Goal: Book appointment/travel/reservation

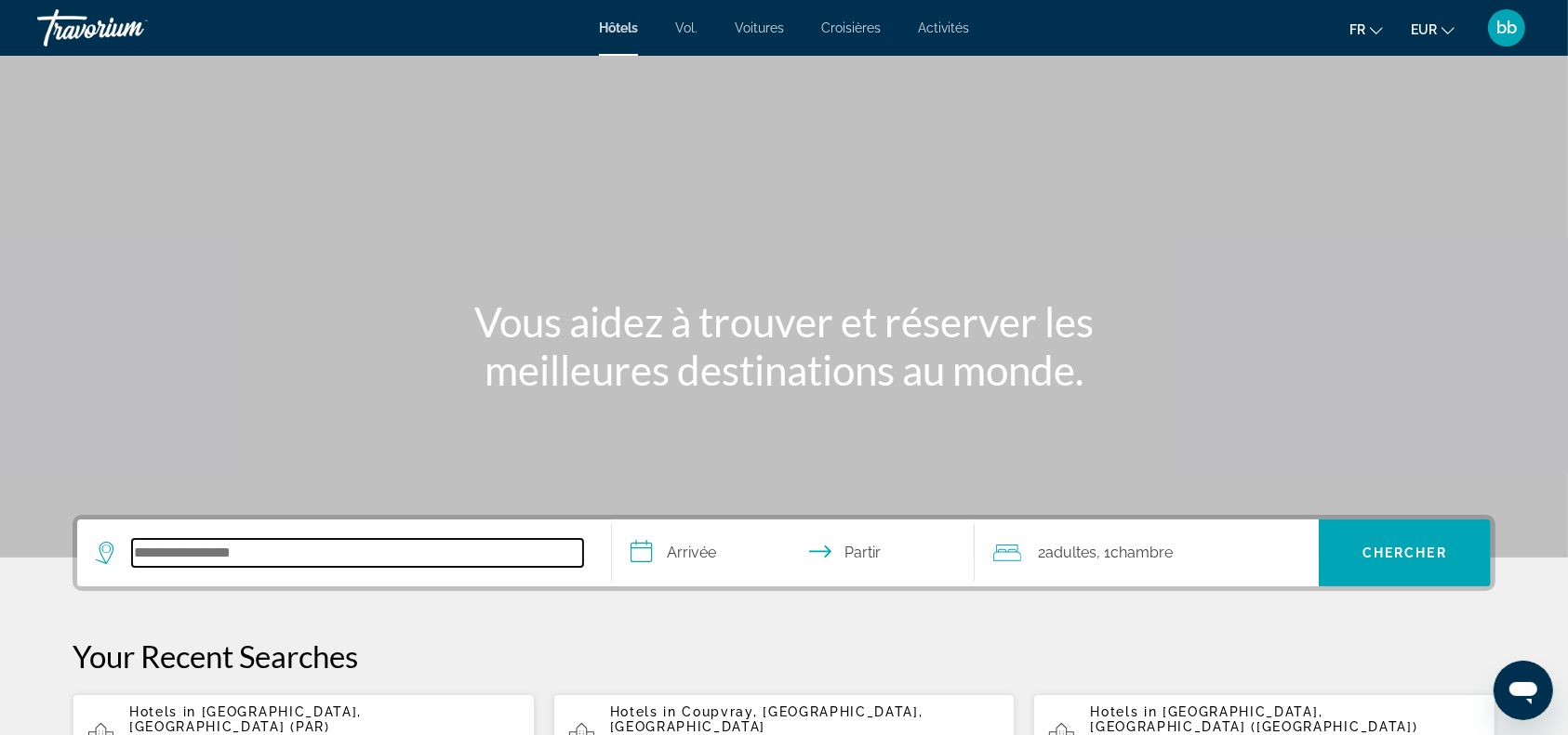
click at [322, 554] on input "Rechercher une destination hôtelière" at bounding box center [357, 553] width 451 height 28
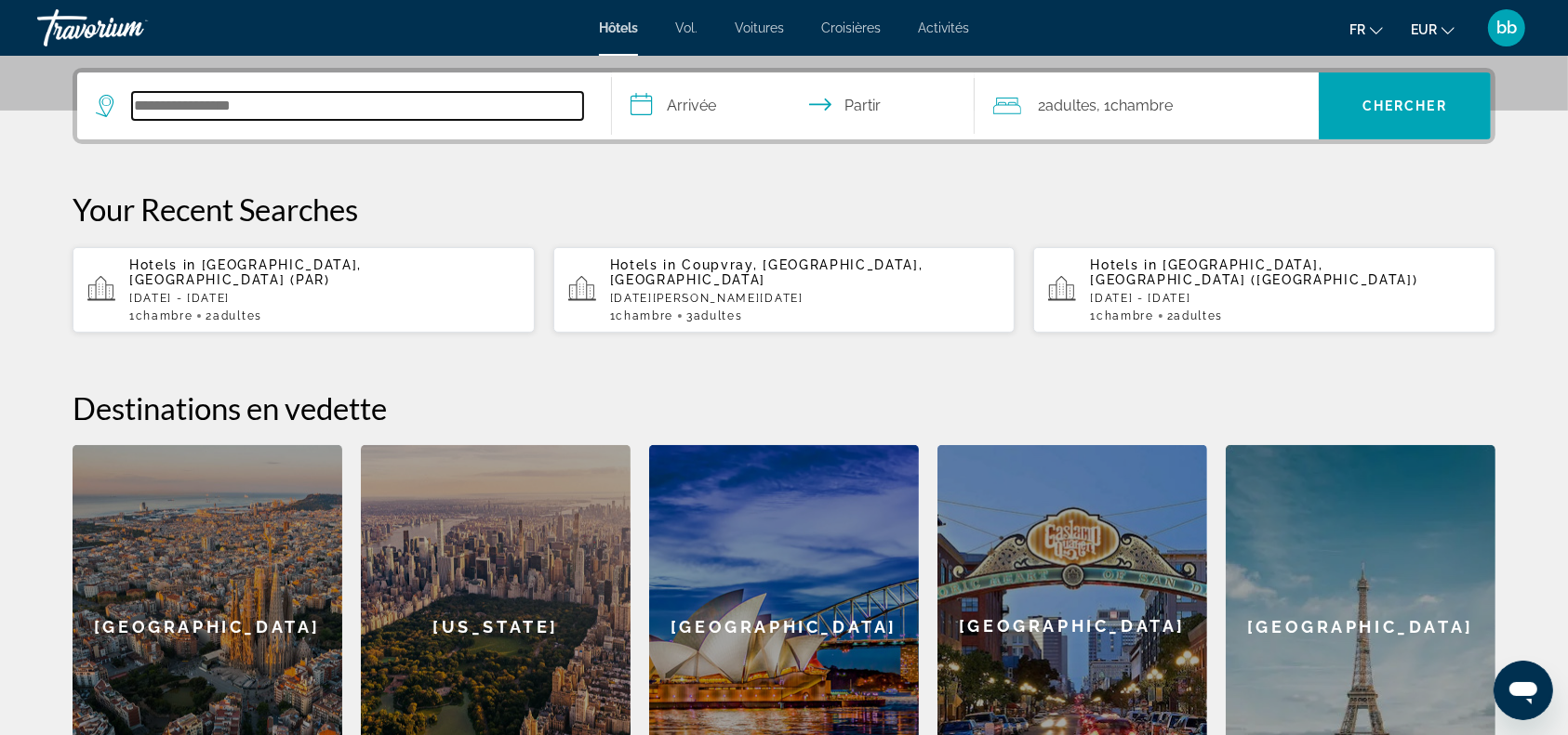
scroll to position [454, 0]
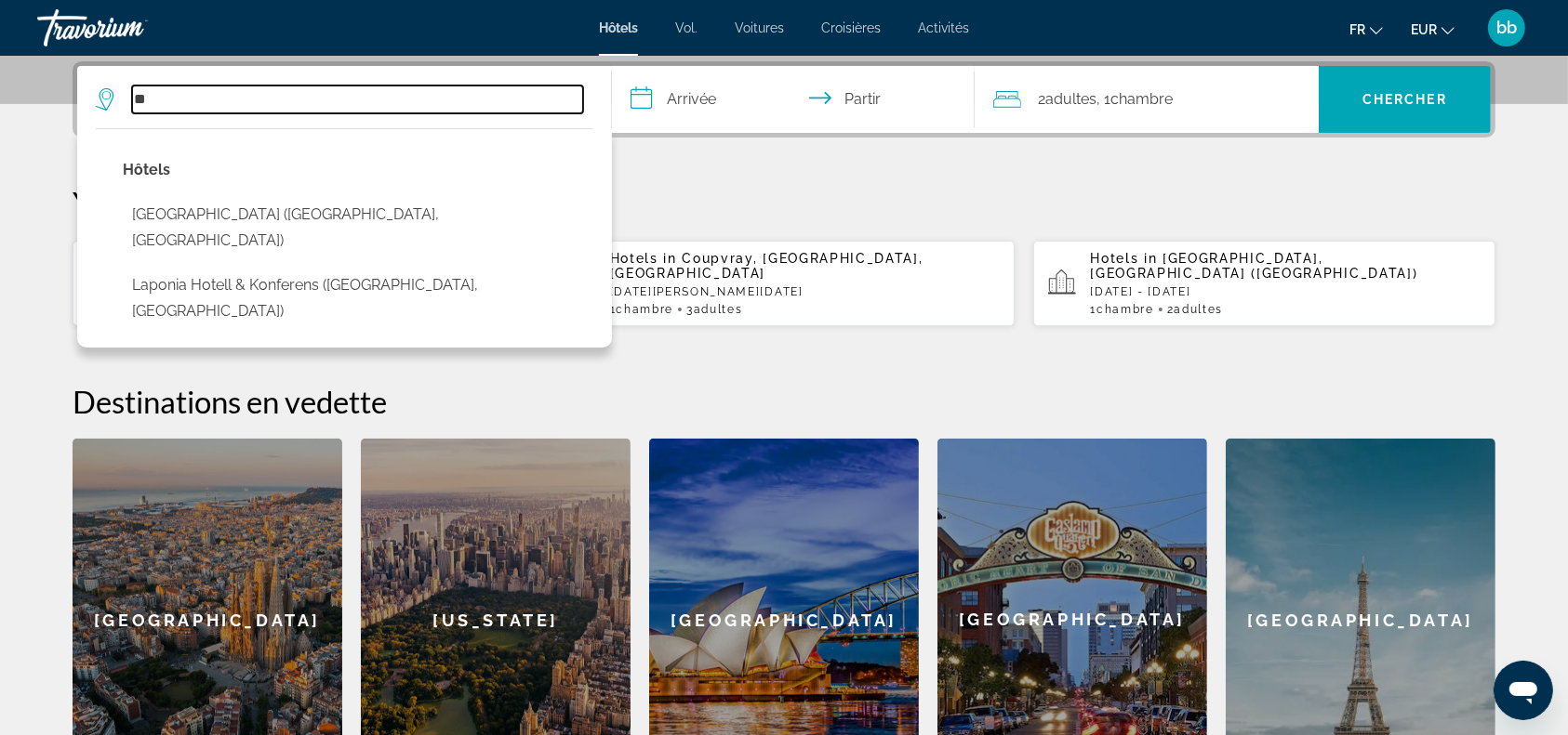
type input "*"
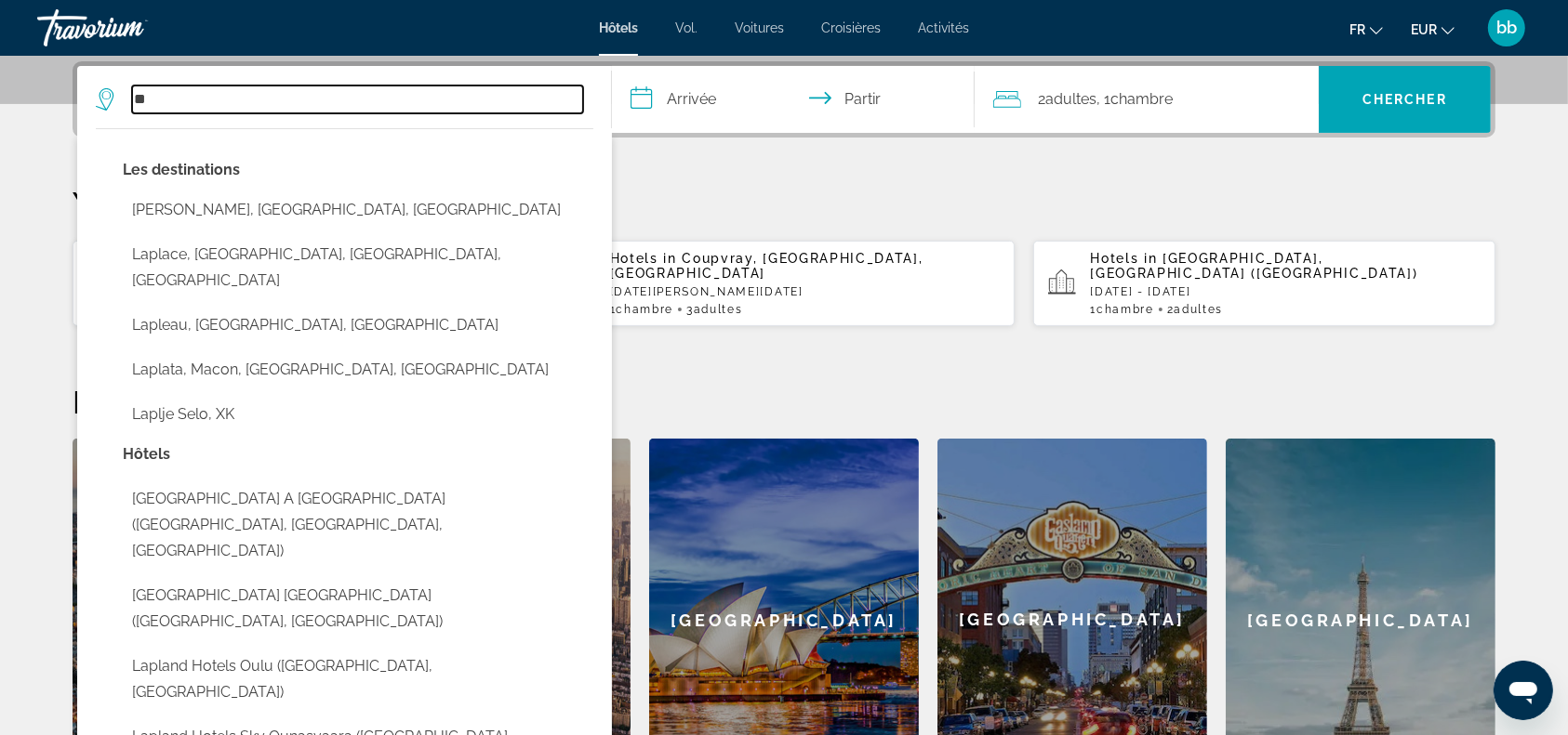
type input "*"
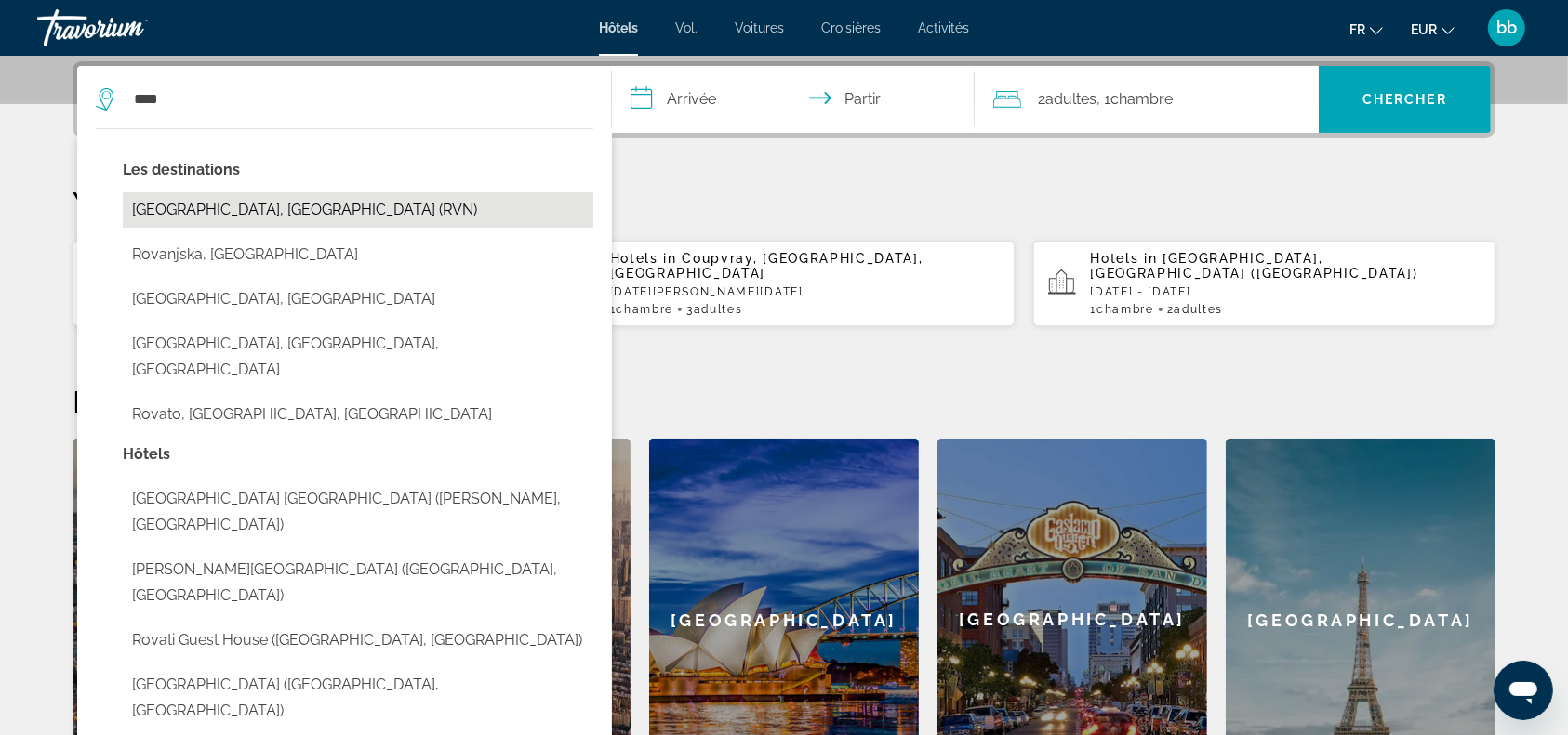
click at [256, 204] on button "Rovaniemi, Finland (RVN)" at bounding box center [358, 211] width 470 height 35
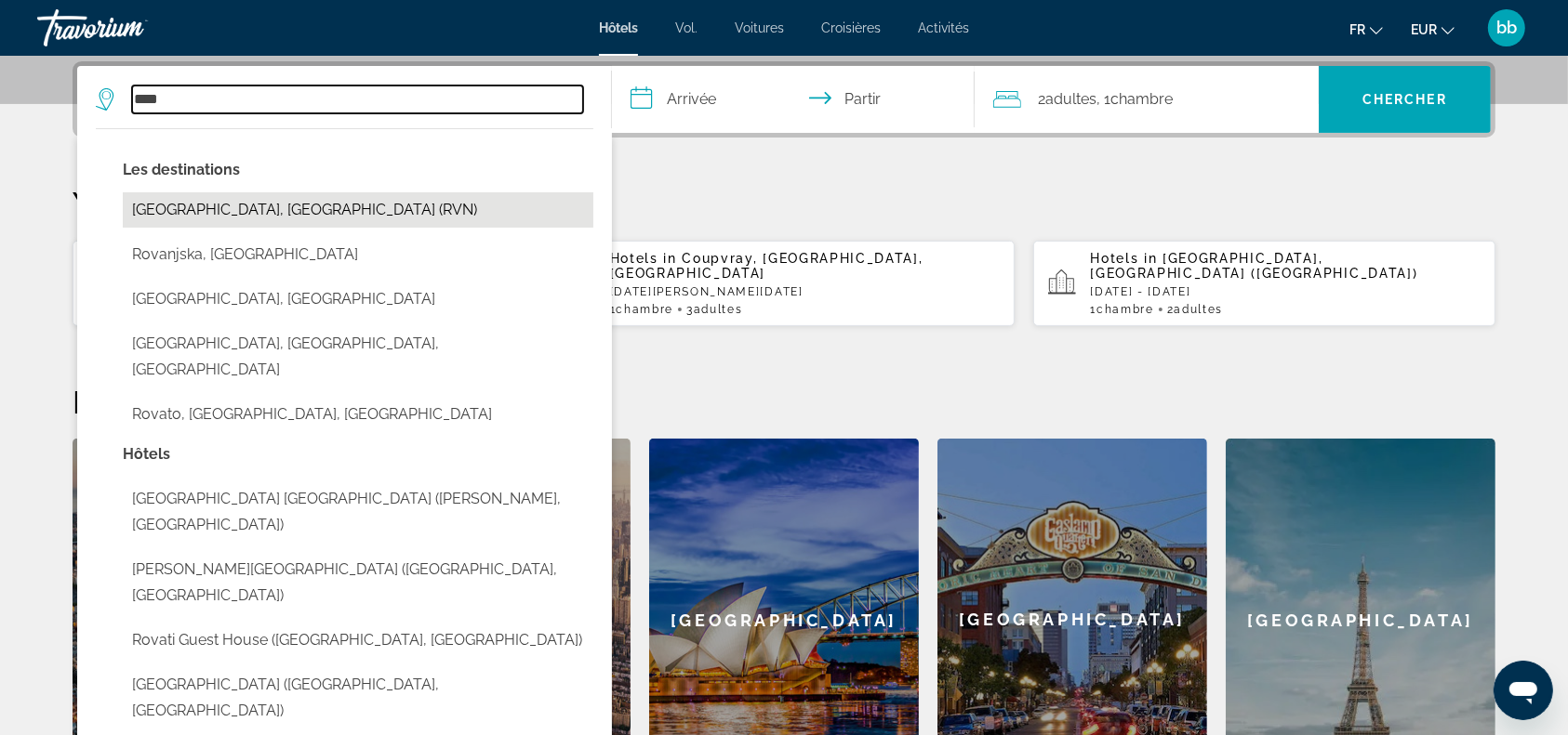
type input "**********"
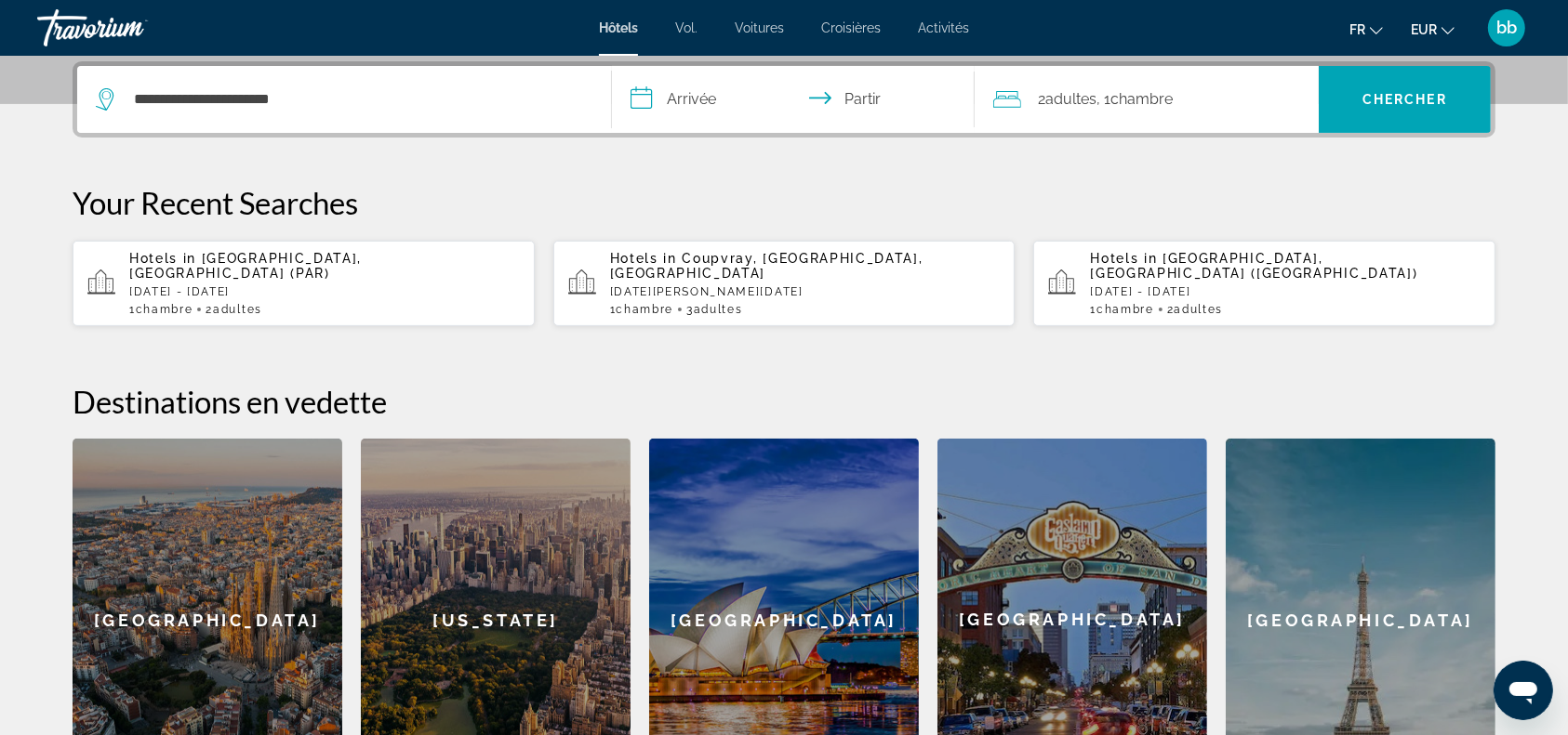
click at [707, 95] on input "**********" at bounding box center [797, 102] width 370 height 73
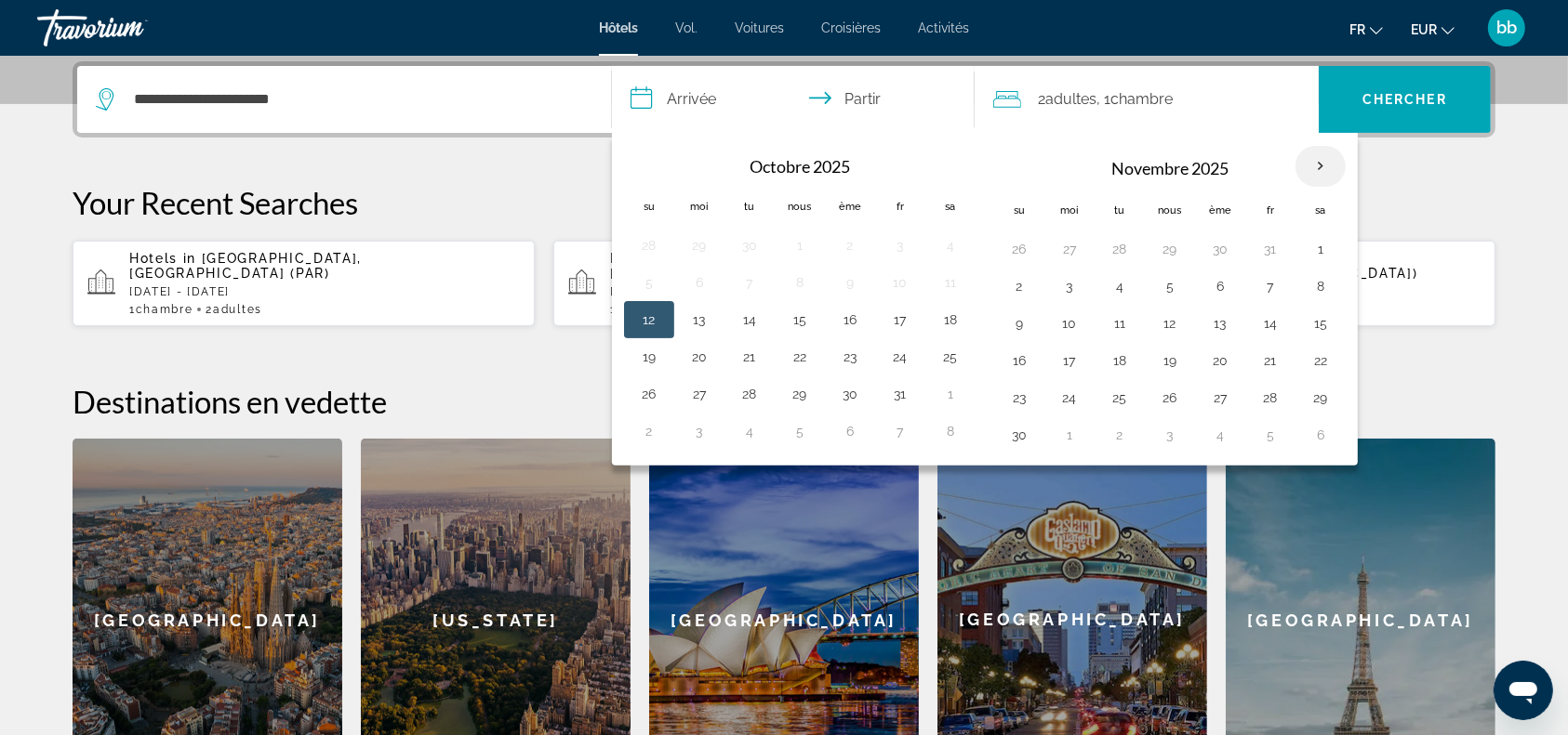
click at [1319, 168] on th "Mois prochain" at bounding box center [1320, 166] width 50 height 41
click at [1319, 161] on th "Mois prochain" at bounding box center [1320, 166] width 50 height 41
click at [1320, 163] on th "Mois prochain" at bounding box center [1320, 166] width 50 height 41
click at [1311, 160] on th "Mois prochain" at bounding box center [1320, 166] width 50 height 41
click at [1322, 166] on th "Mois prochain" at bounding box center [1320, 166] width 50 height 41
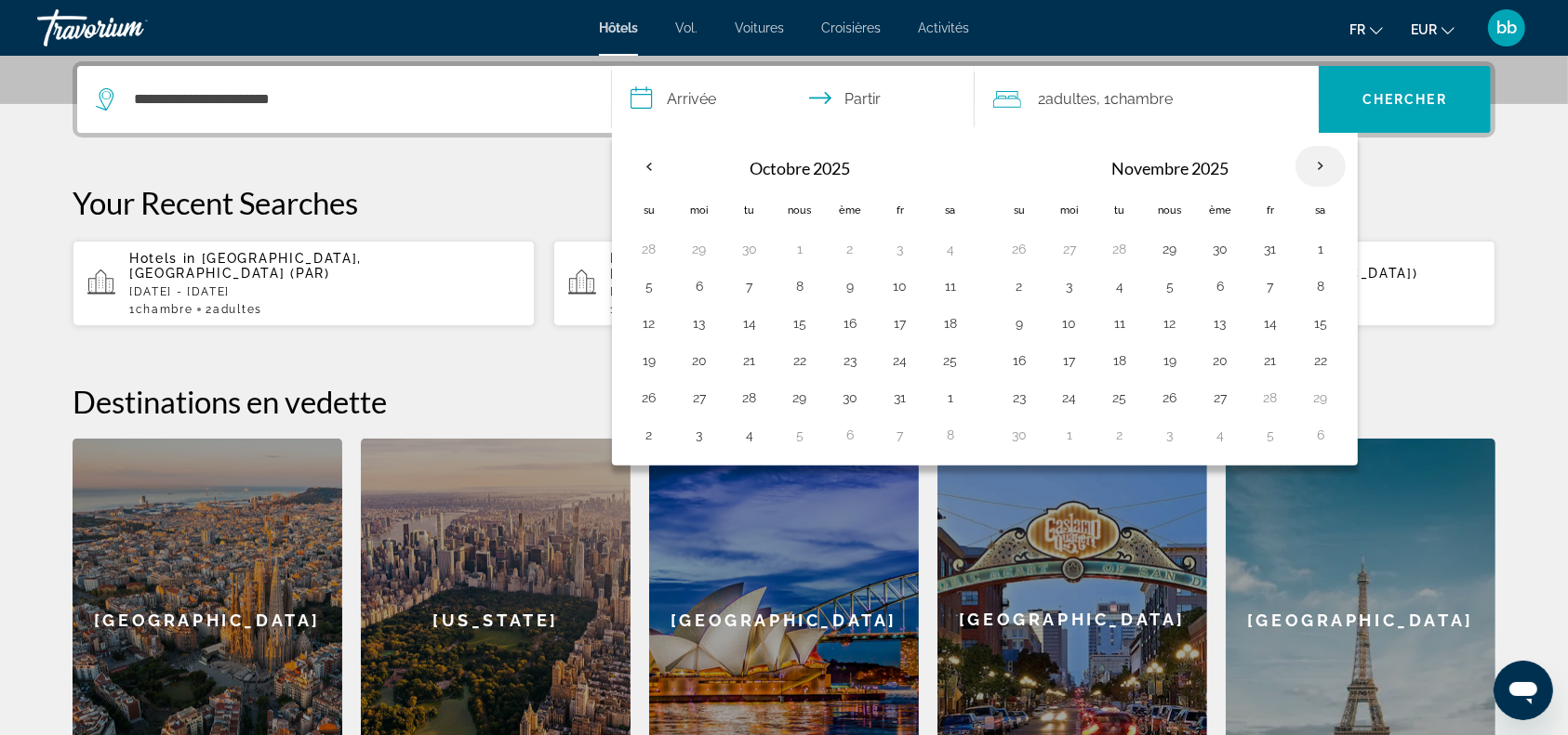
click at [1317, 163] on th "Mois prochain" at bounding box center [1320, 166] width 50 height 41
click at [1314, 172] on th "Mois prochain" at bounding box center [1320, 166] width 50 height 41
click at [1369, 26] on button "fr Anglais Espagnol Français italien Portugais russe" at bounding box center [1366, 29] width 33 height 27
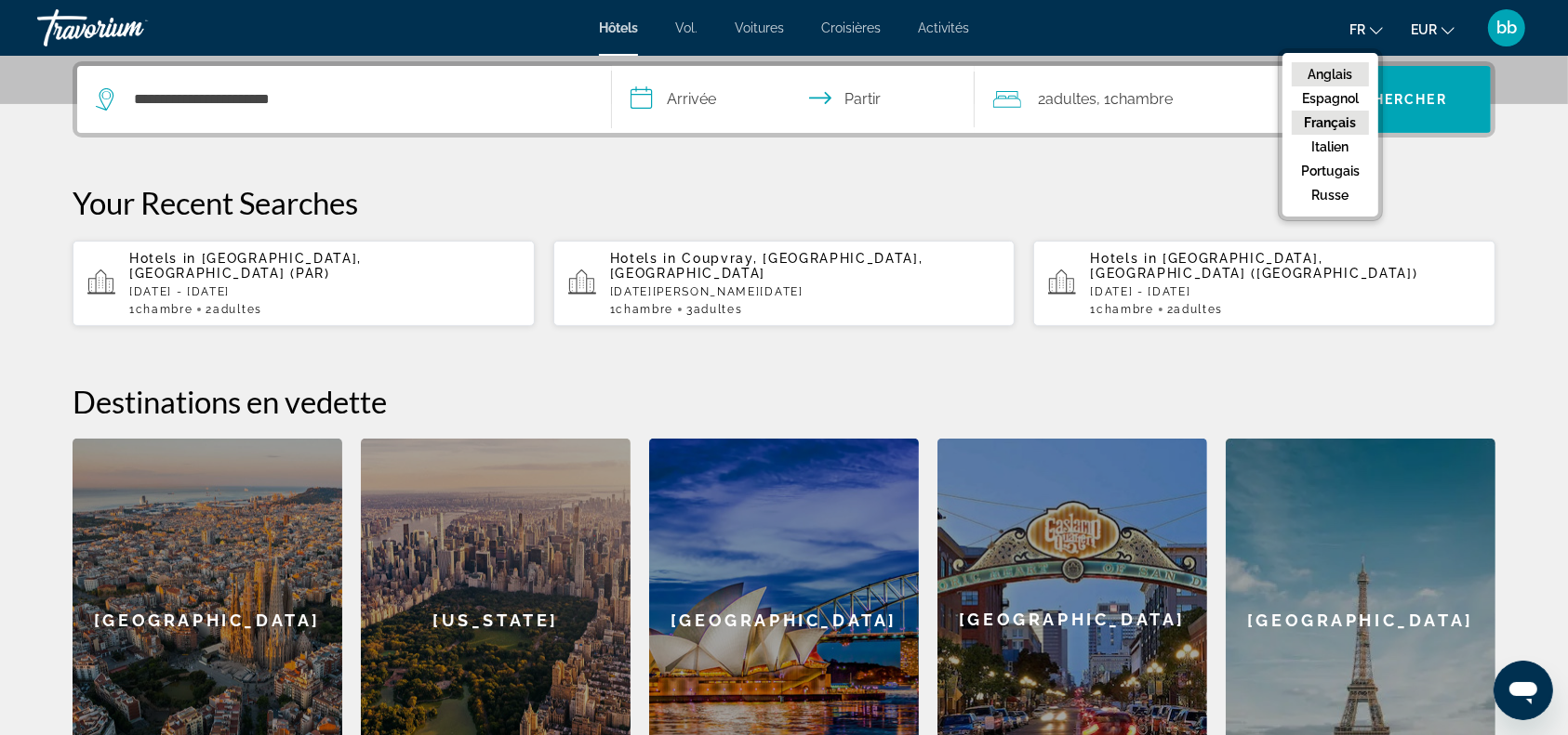
click at [1339, 74] on font "Anglais" at bounding box center [1330, 74] width 44 height 15
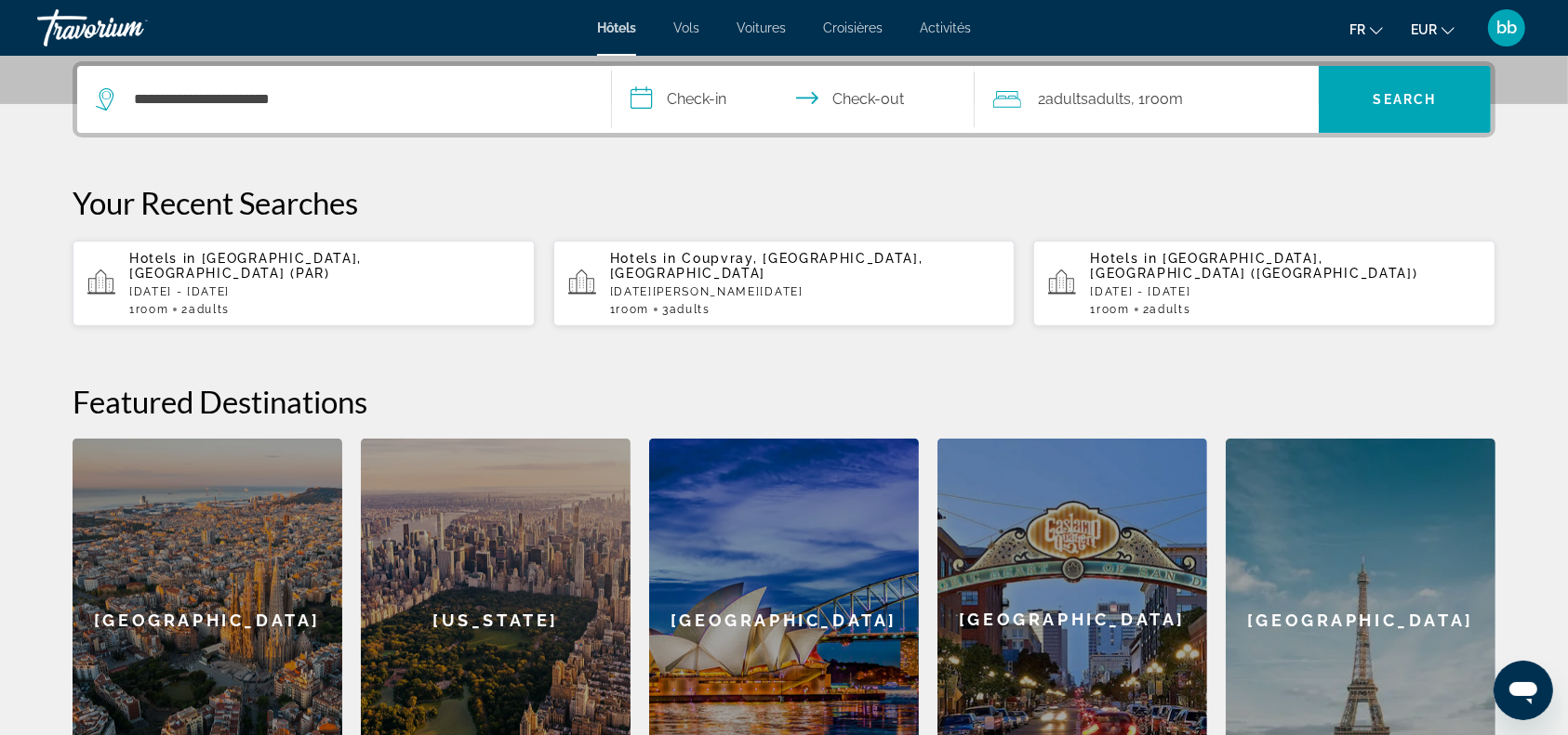
click at [644, 96] on input "**********" at bounding box center [797, 102] width 370 height 73
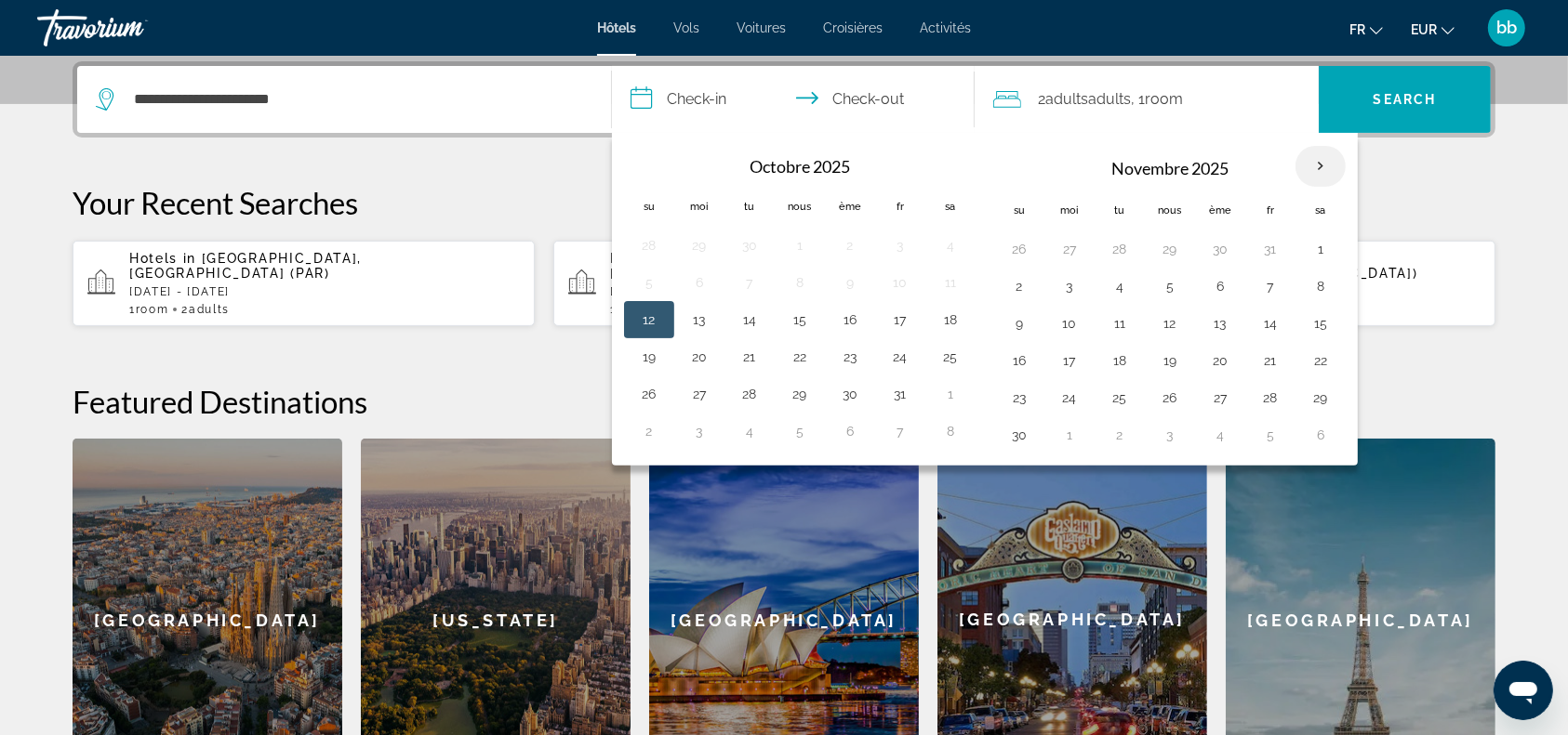
click at [1311, 160] on th "Mois prochain" at bounding box center [1320, 166] width 50 height 41
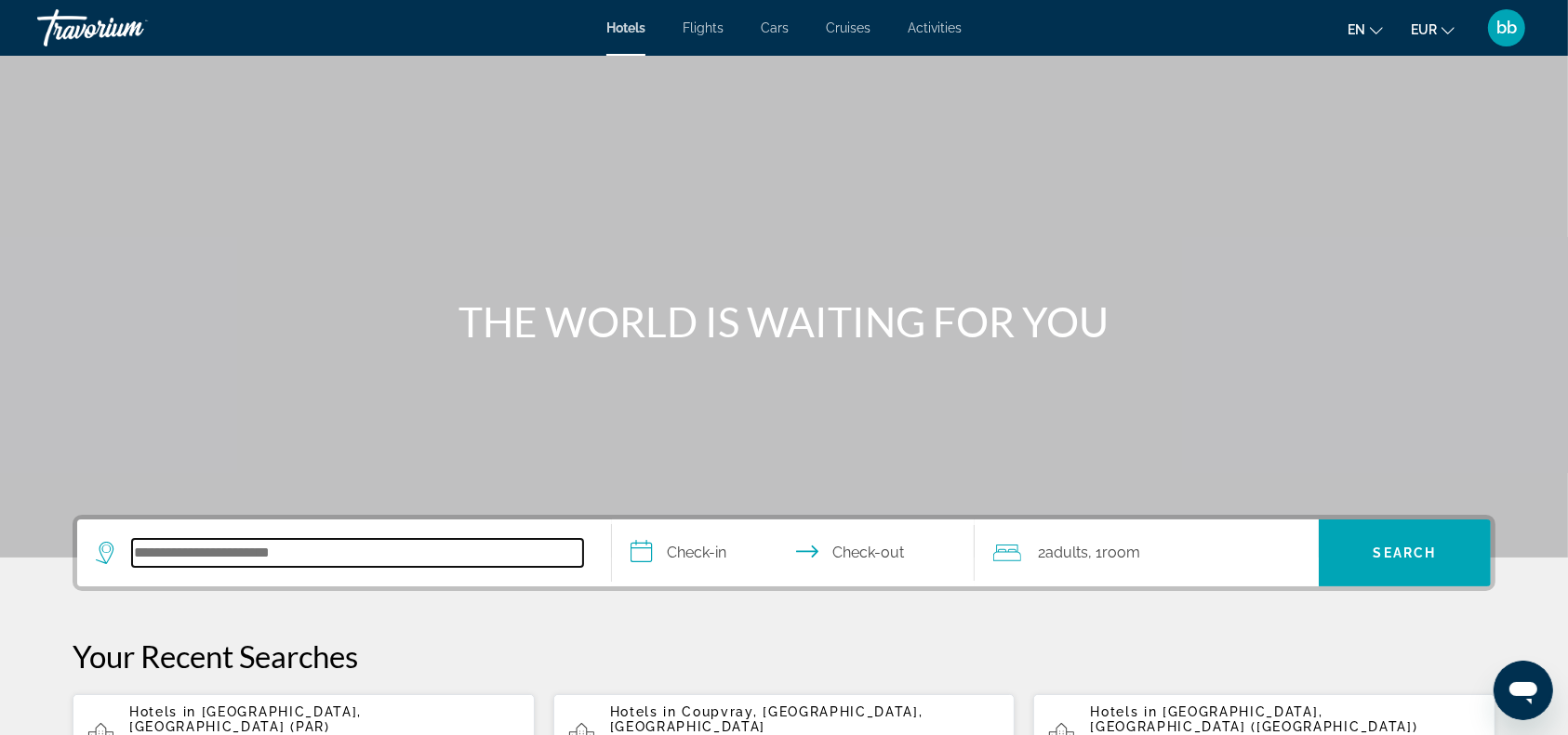
click at [192, 556] on input "Search hotel destination" at bounding box center [357, 553] width 451 height 28
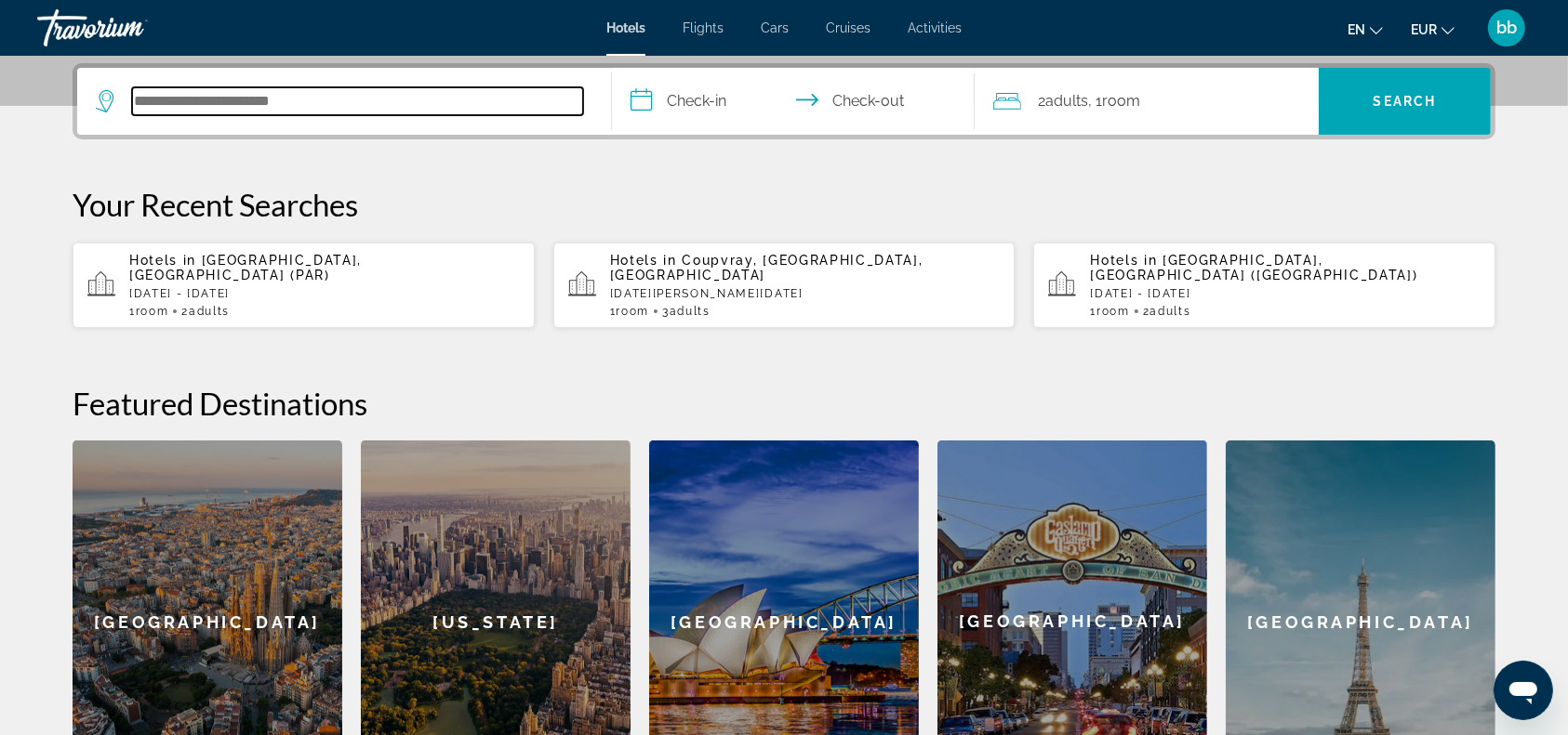
scroll to position [454, 0]
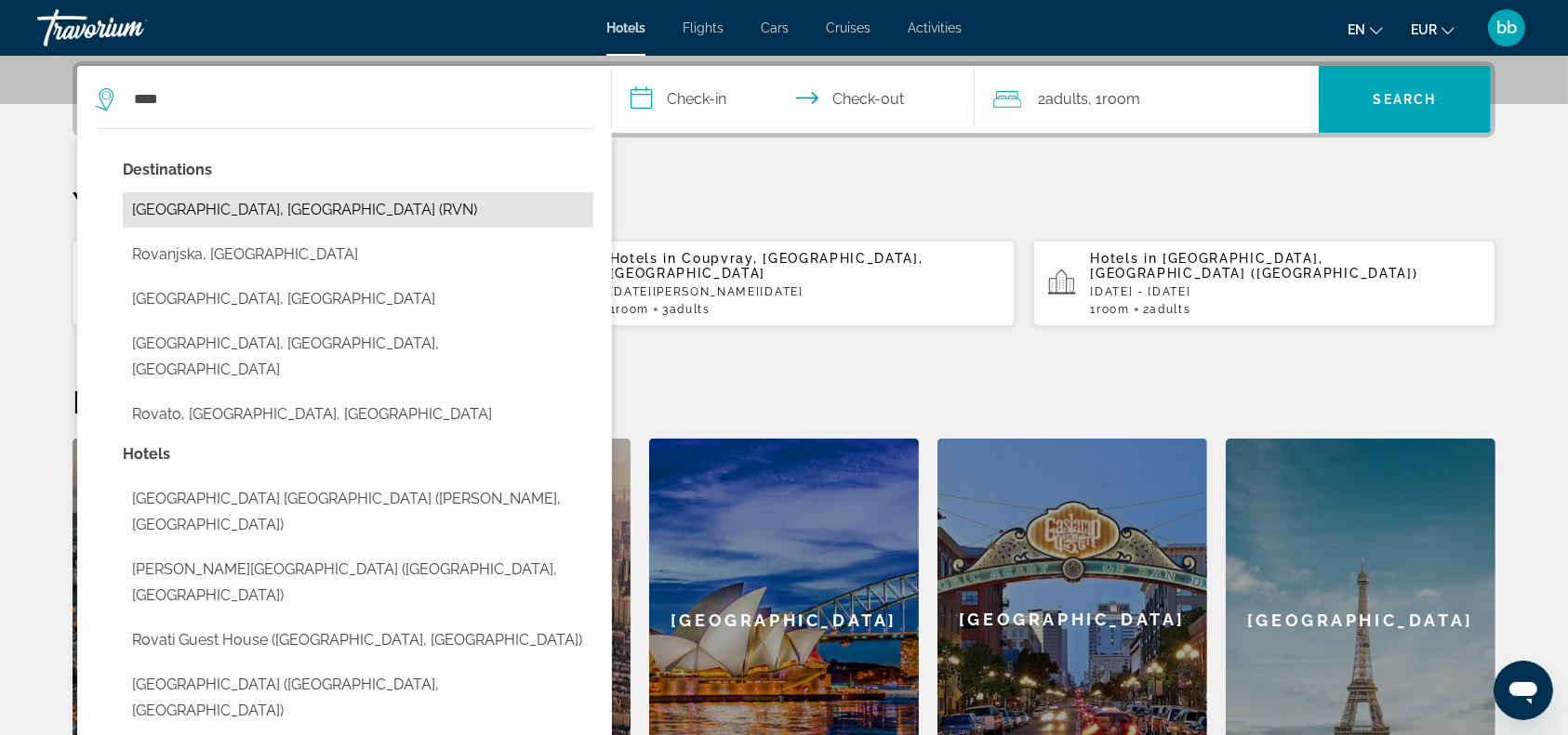
click at [258, 210] on button "Rovaniemi, Finland (RVN)" at bounding box center [358, 211] width 470 height 35
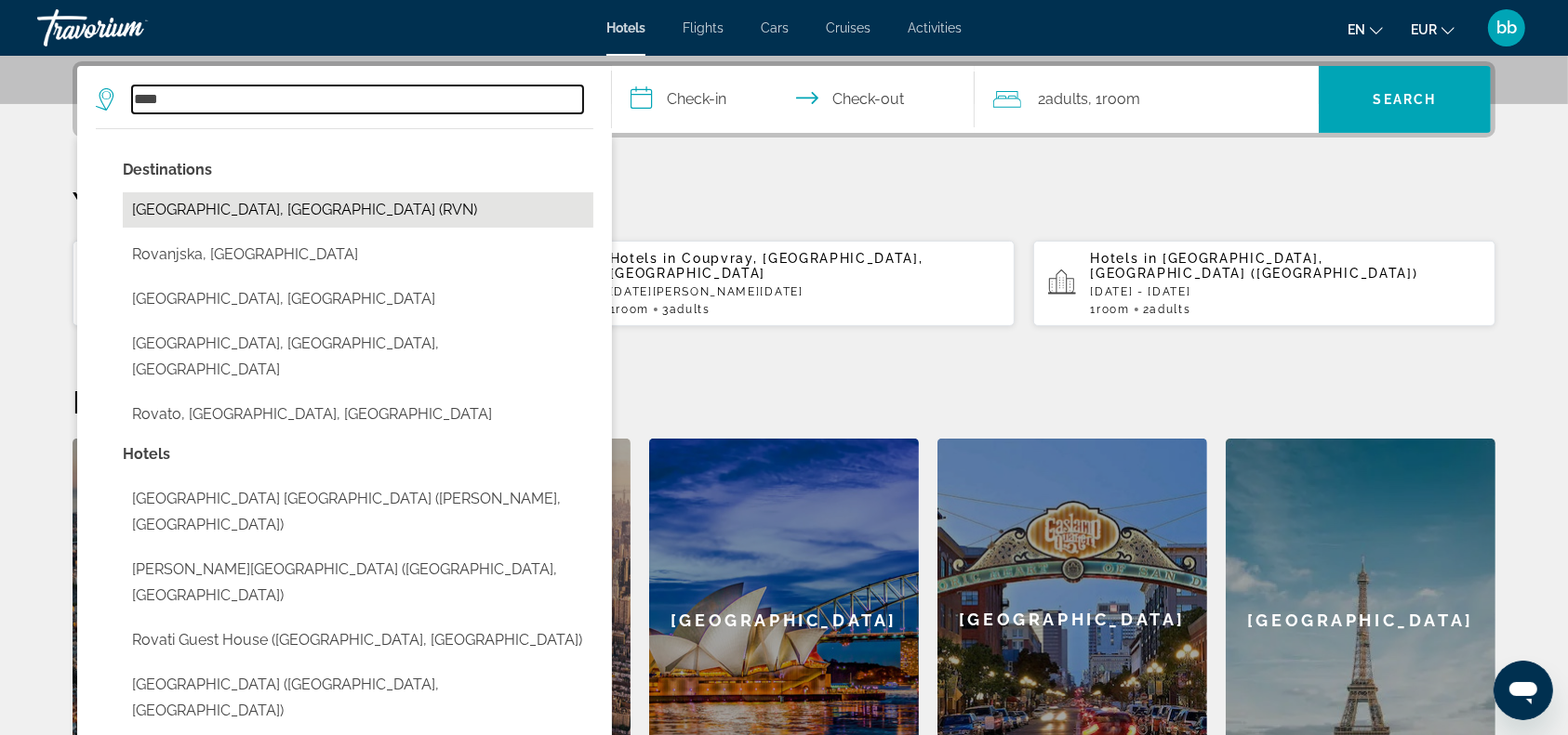
type input "**********"
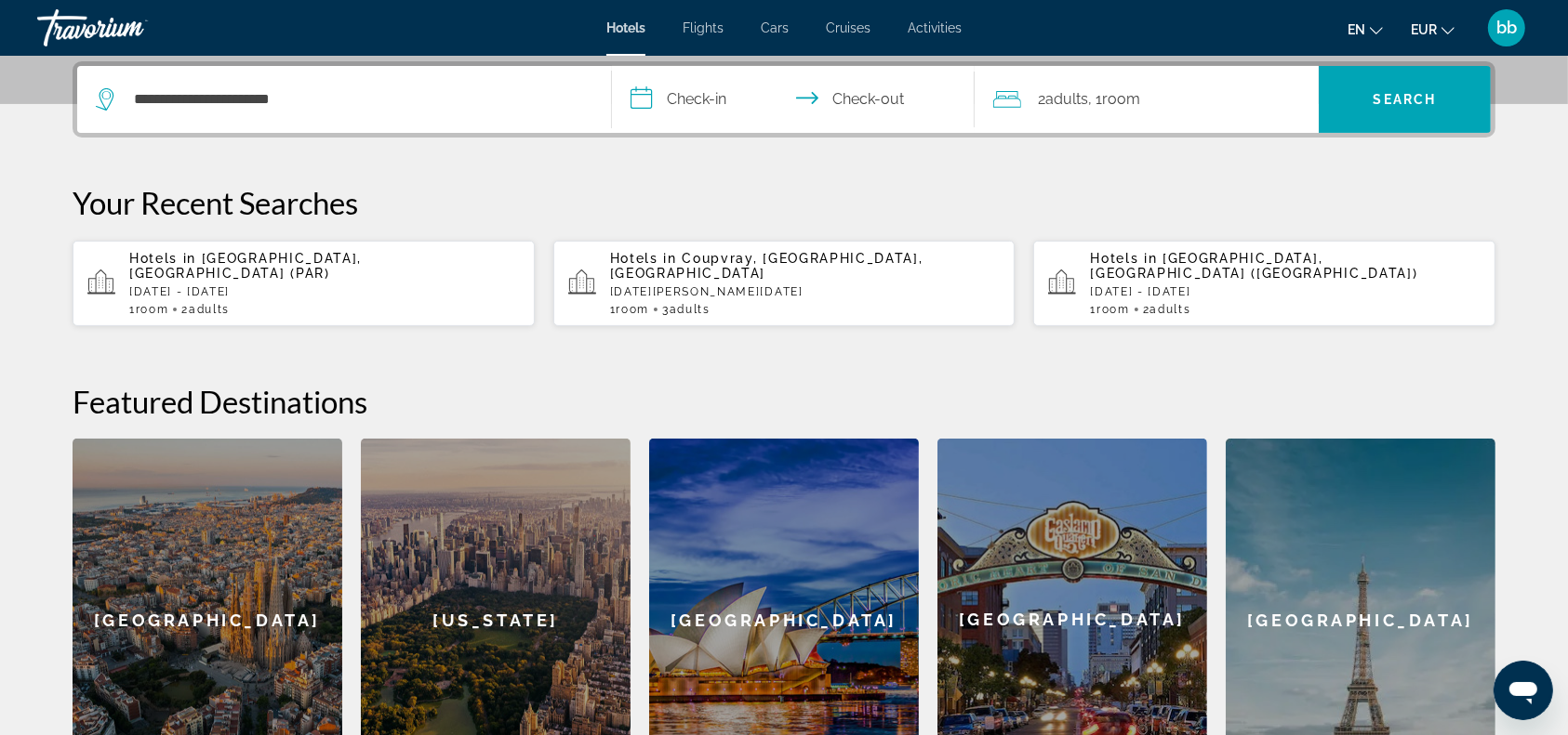
click at [647, 92] on input "**********" at bounding box center [797, 102] width 370 height 73
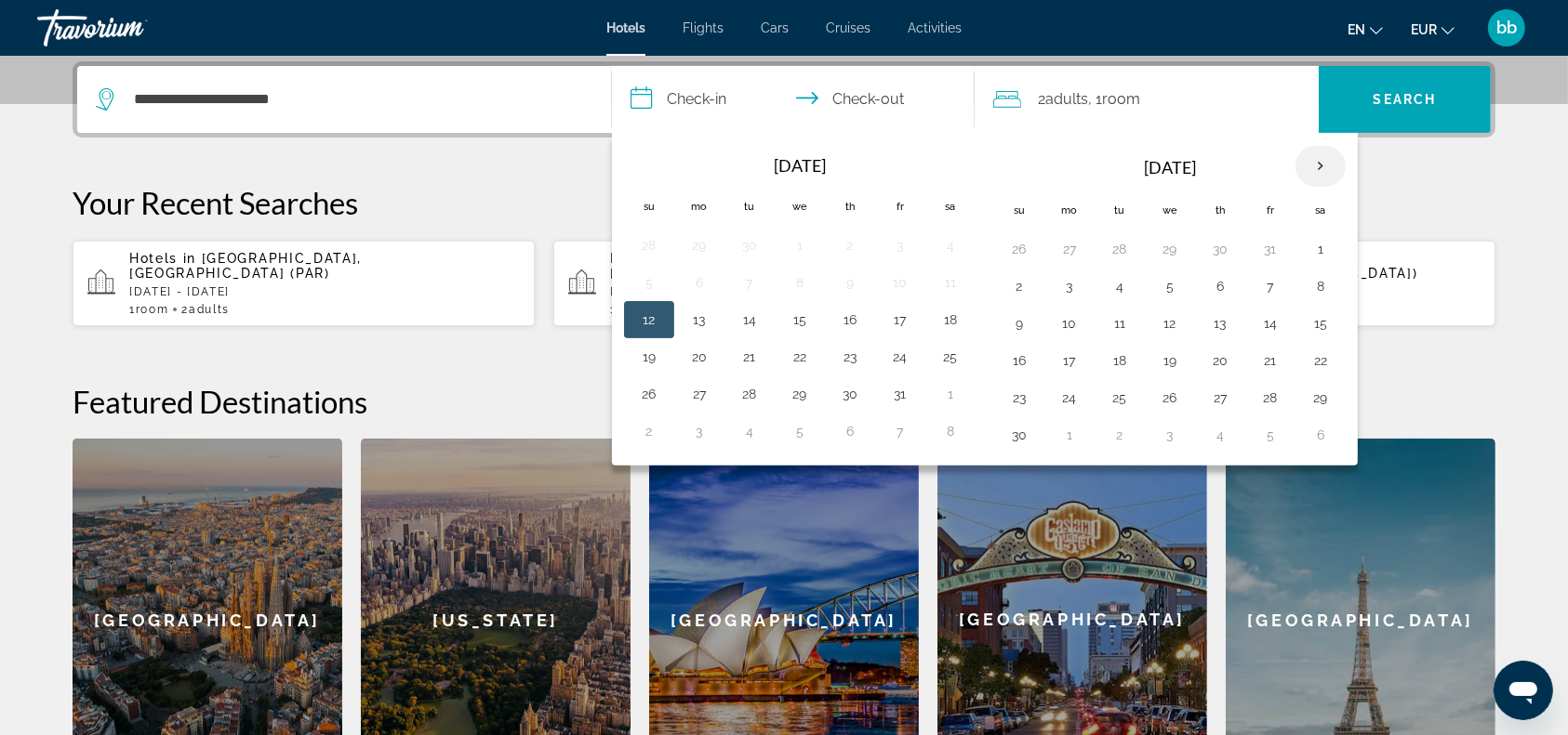
click at [1320, 165] on th "Next month" at bounding box center [1320, 166] width 50 height 41
click at [1209, 357] on button "25" at bounding box center [1220, 360] width 30 height 26
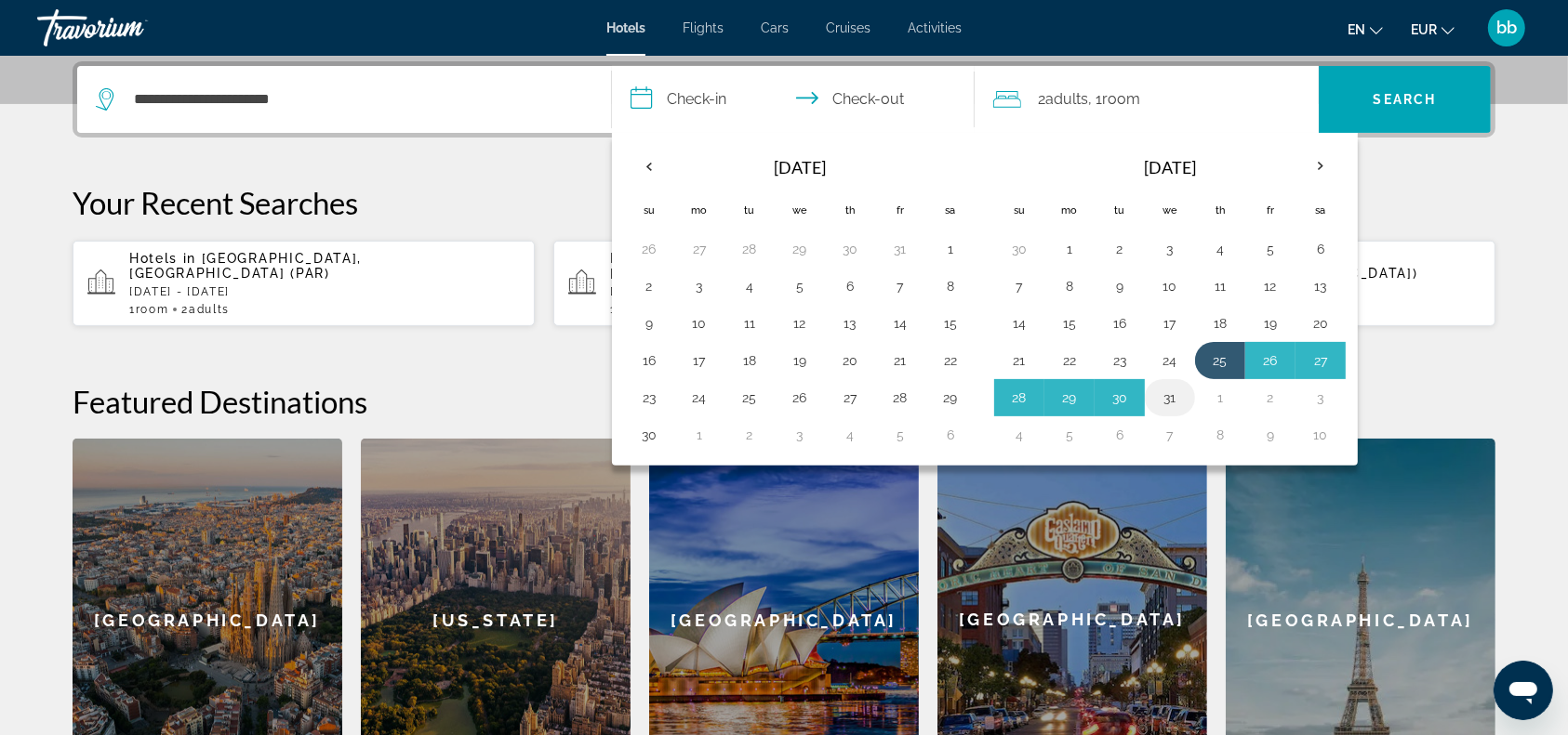
click at [1160, 393] on button "31" at bounding box center [1169, 398] width 30 height 26
type input "**********"
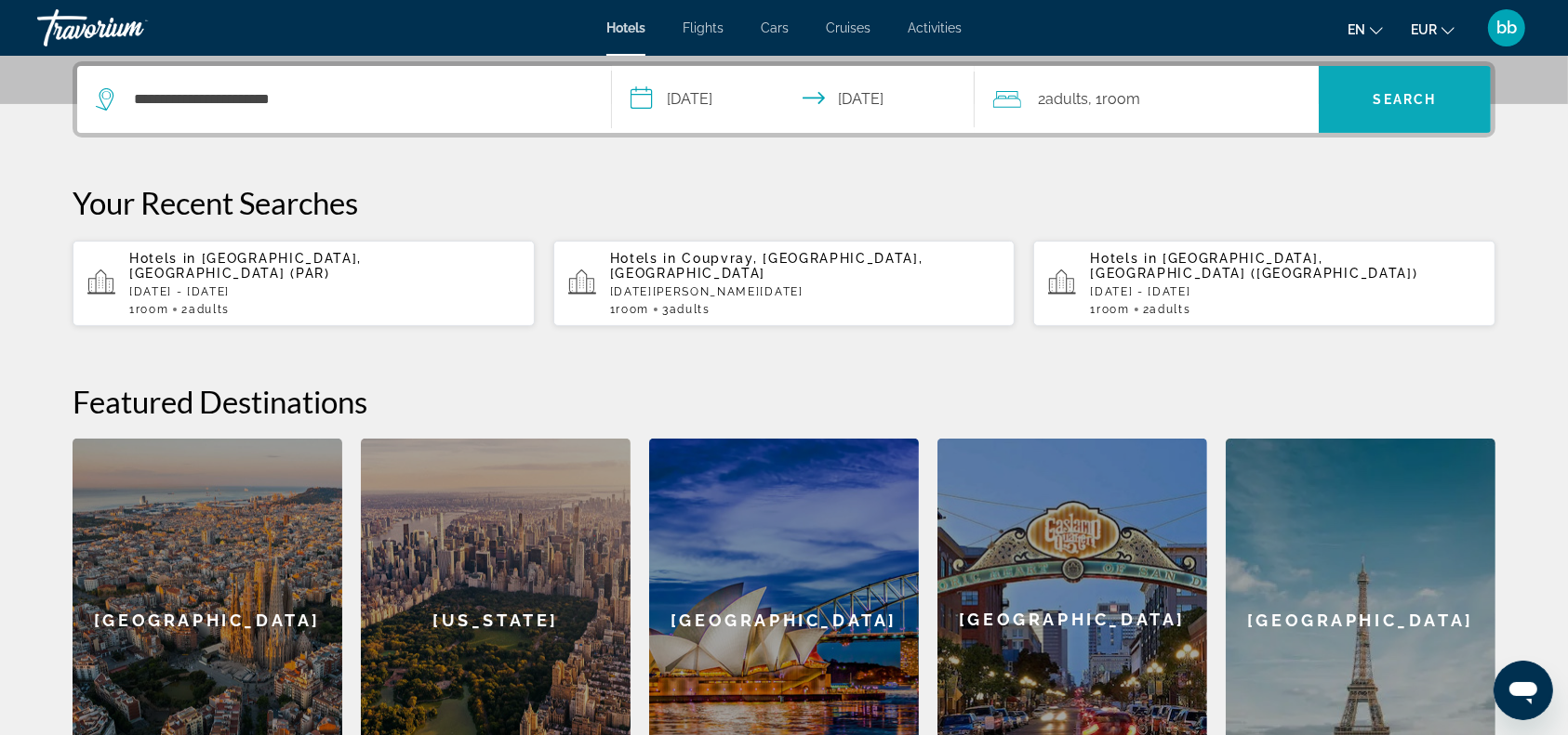
click at [1402, 106] on span "Search" at bounding box center [1405, 98] width 172 height 44
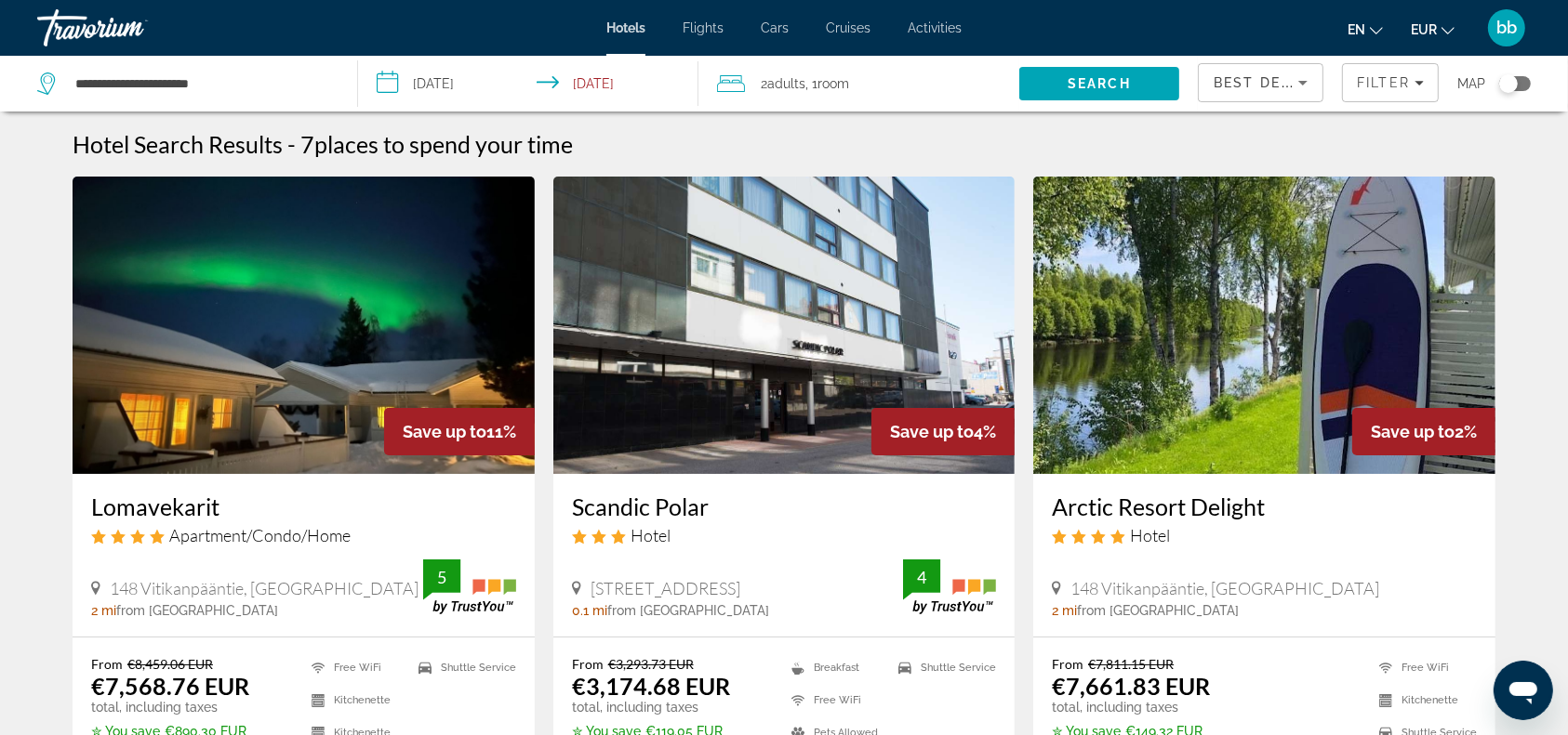
click at [1308, 80] on icon "Sort by" at bounding box center [1302, 83] width 23 height 23
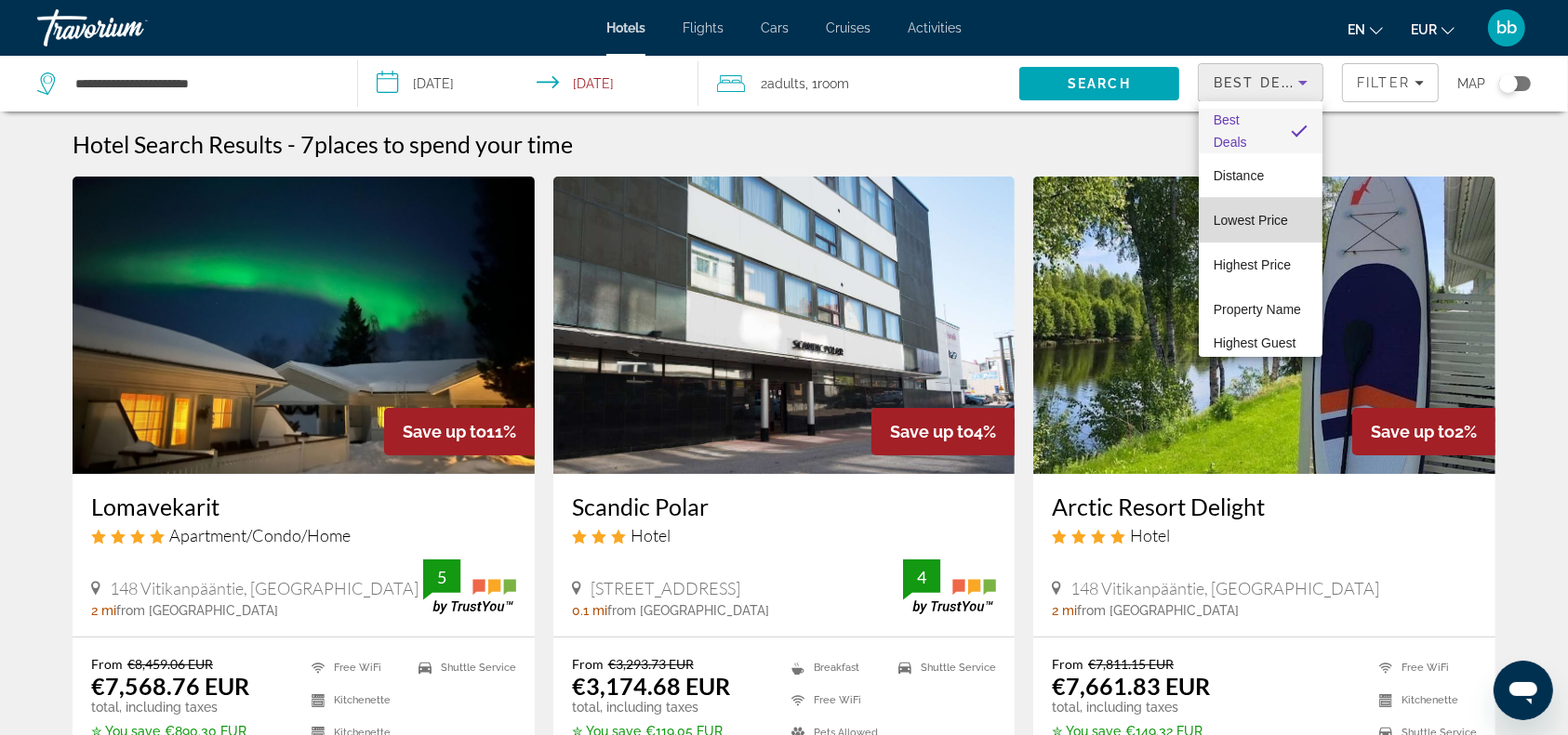
click at [1270, 217] on span "Lowest Price" at bounding box center [1251, 219] width 75 height 15
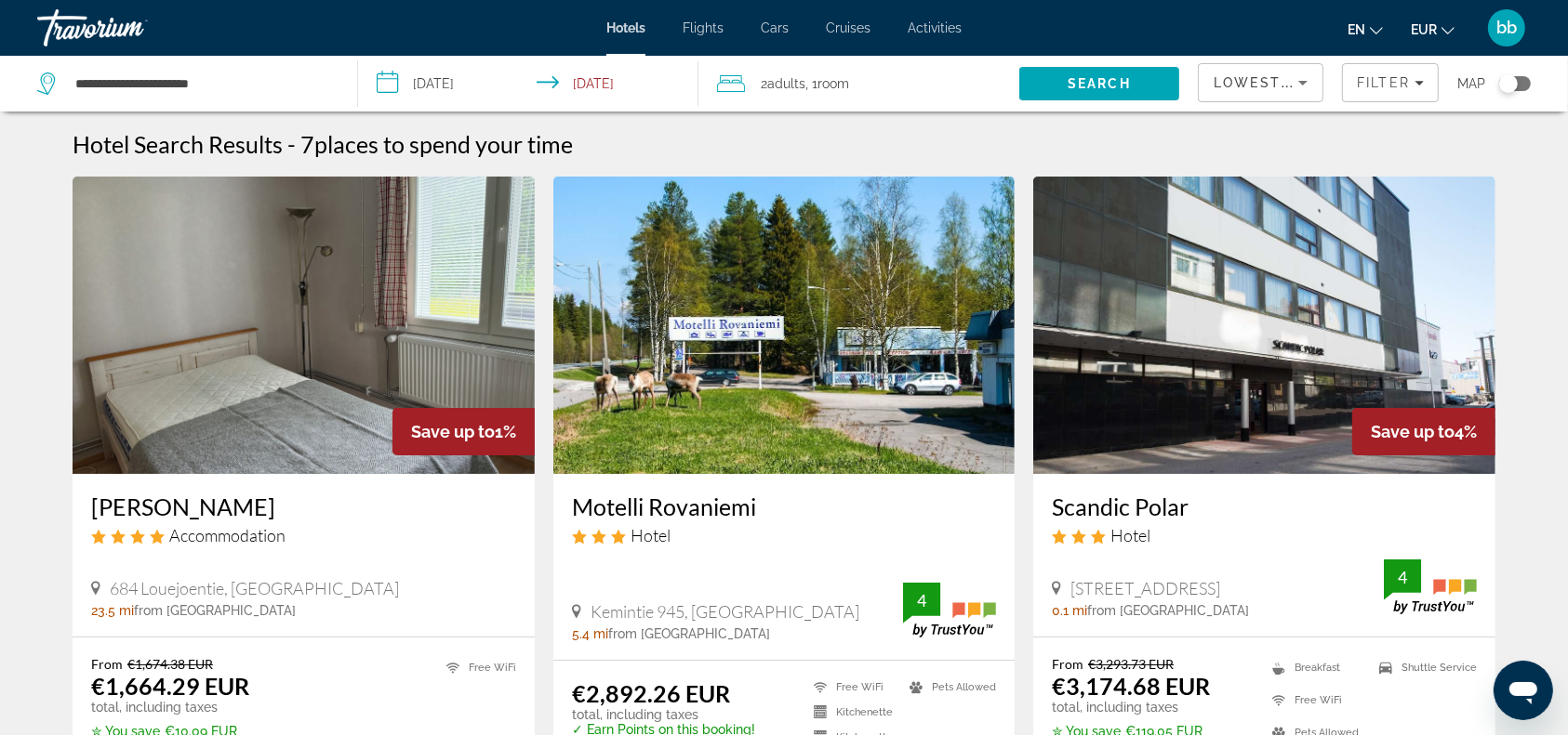
click at [507, 87] on input "**********" at bounding box center [532, 87] width 346 height 61
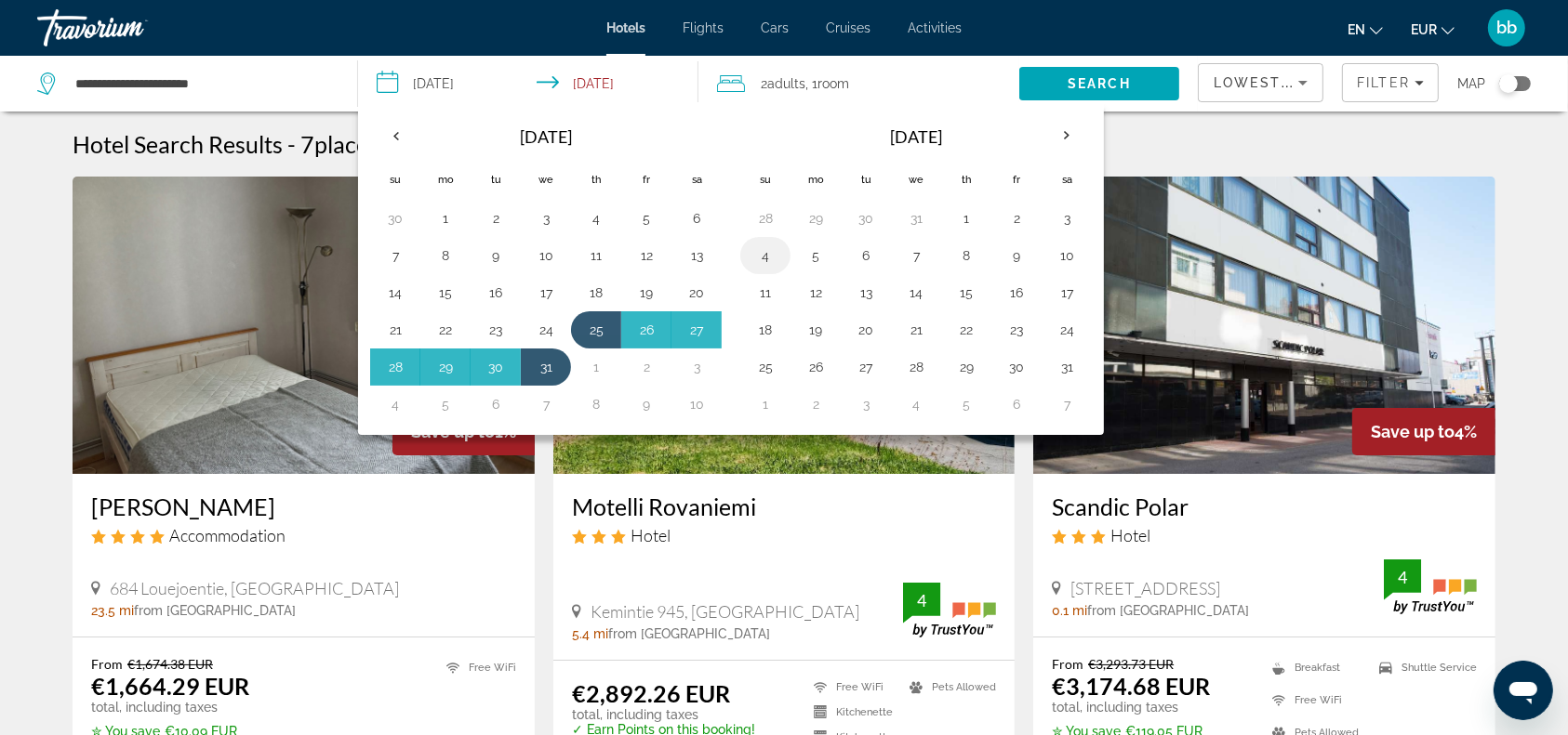
click at [759, 249] on button "4" at bounding box center [765, 256] width 30 height 26
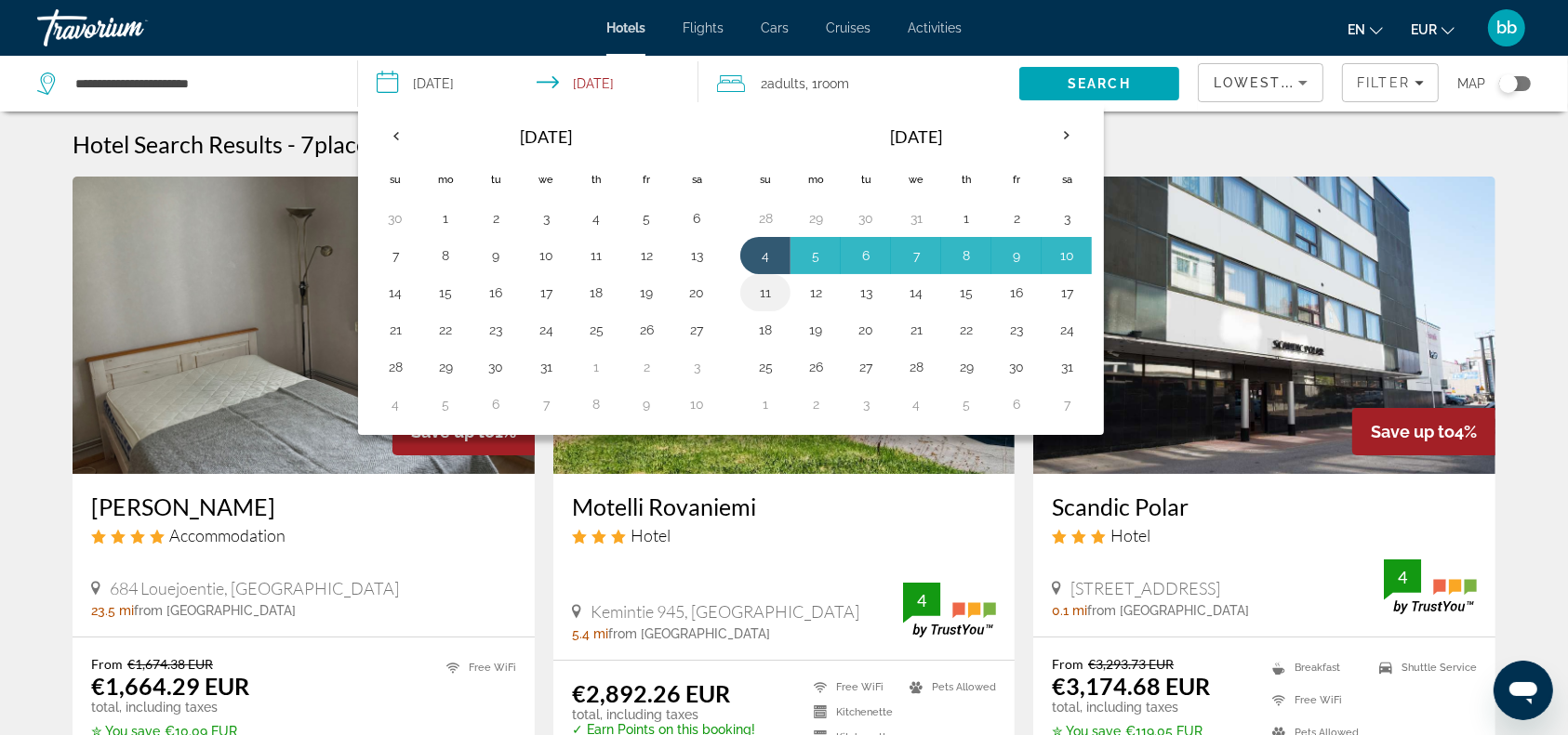
click at [764, 295] on button "11" at bounding box center [765, 292] width 30 height 26
type input "**********"
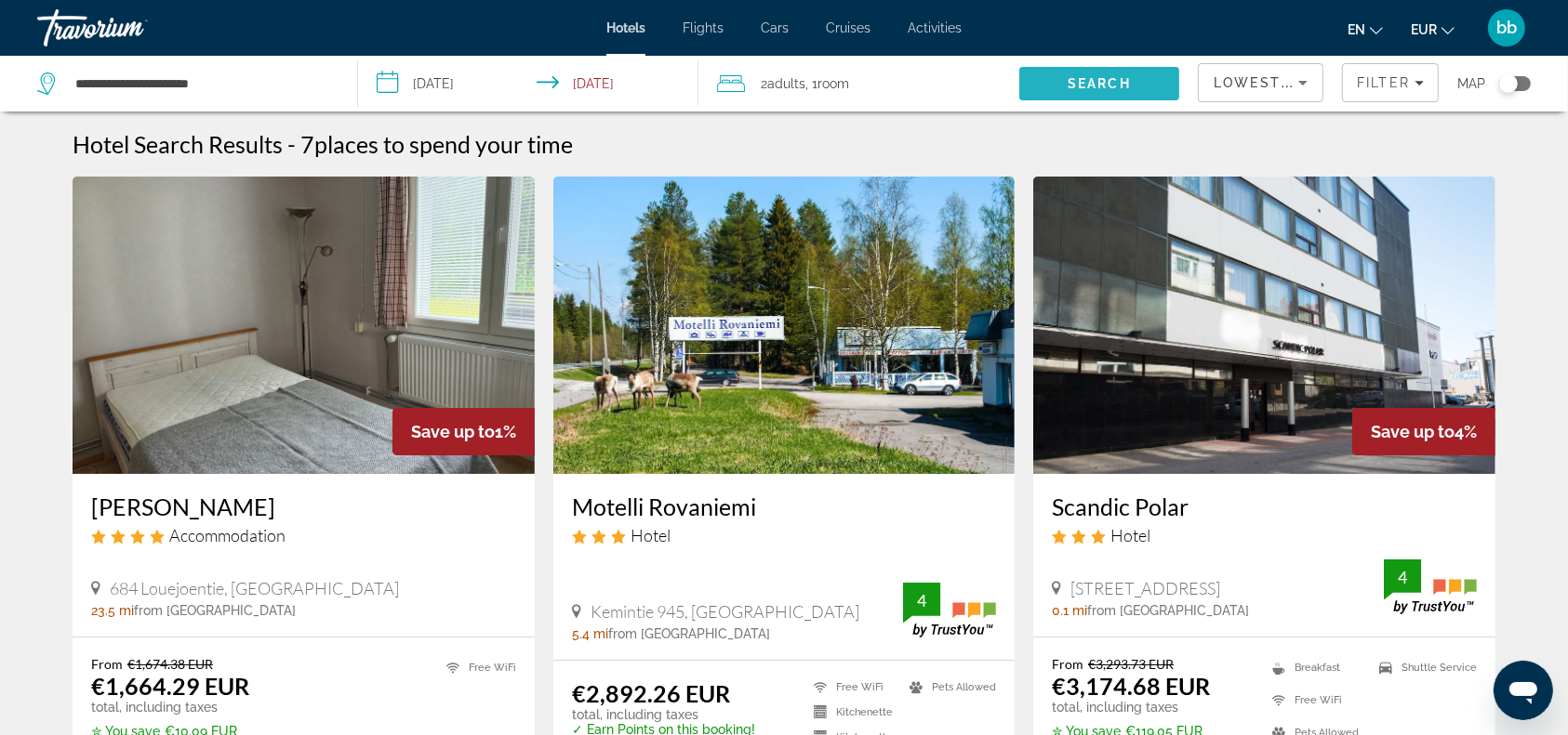
click at [1115, 81] on span "Search" at bounding box center [1098, 83] width 63 height 15
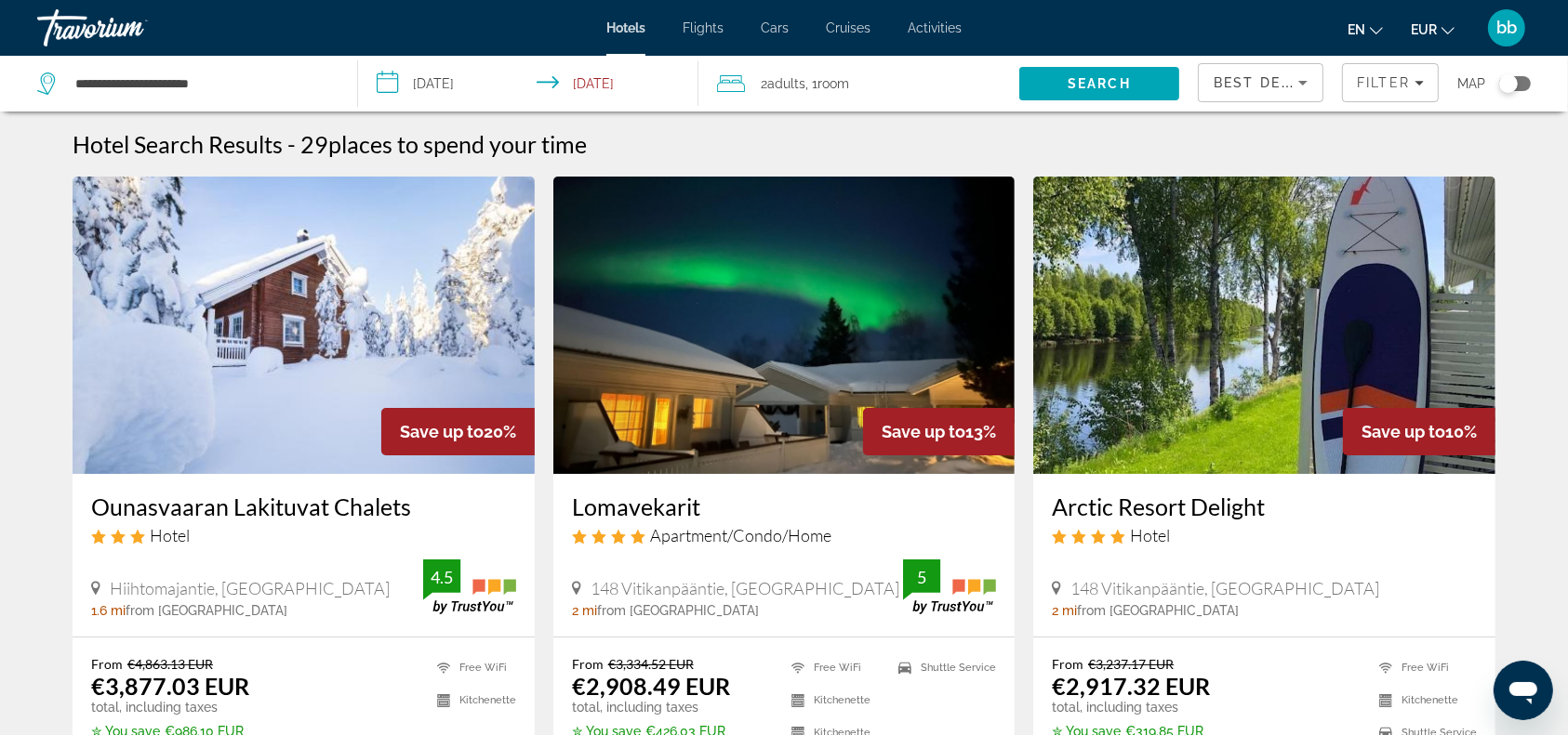
click at [1299, 81] on icon "Sort by" at bounding box center [1302, 83] width 9 height 5
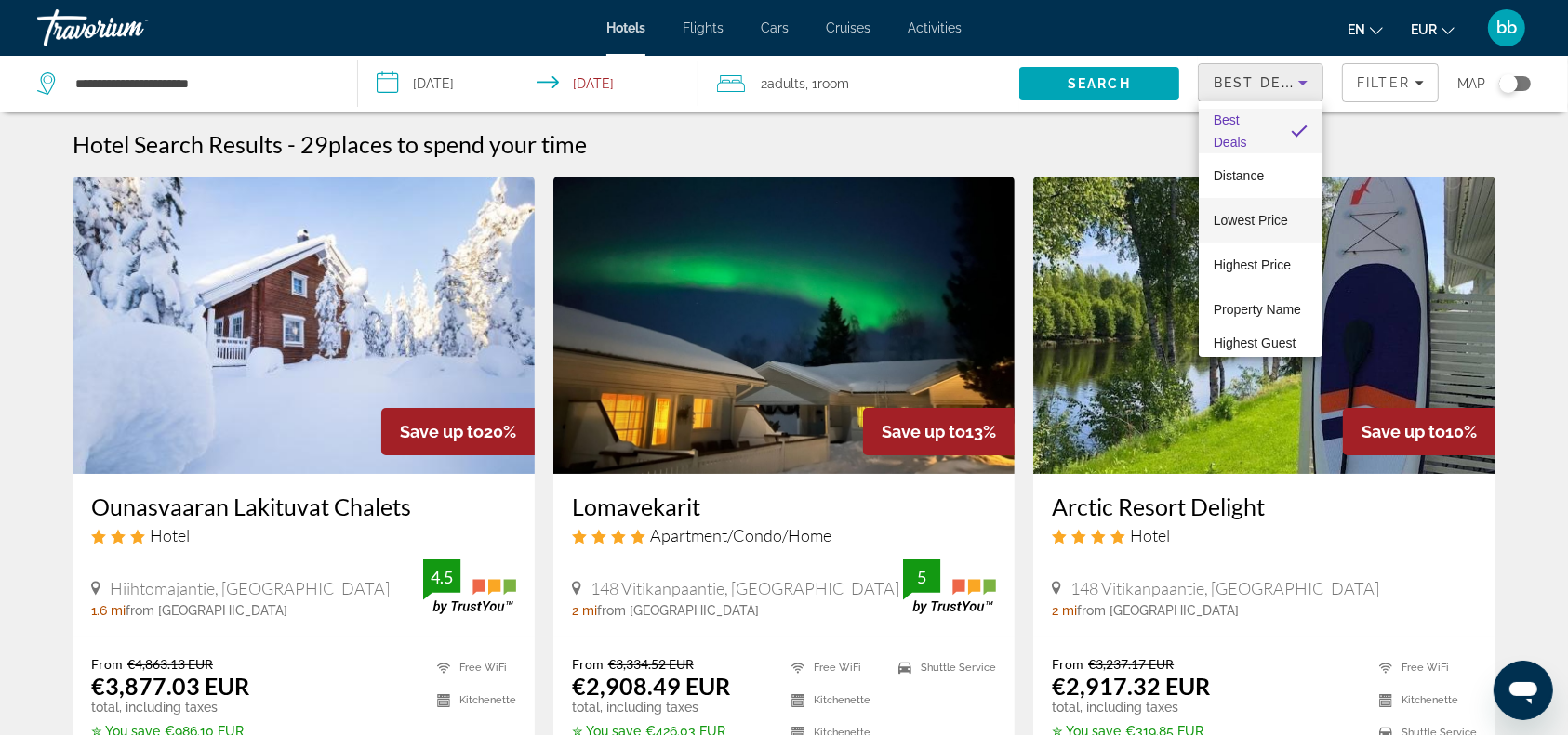
click at [1272, 216] on span "Lowest Price" at bounding box center [1251, 219] width 75 height 15
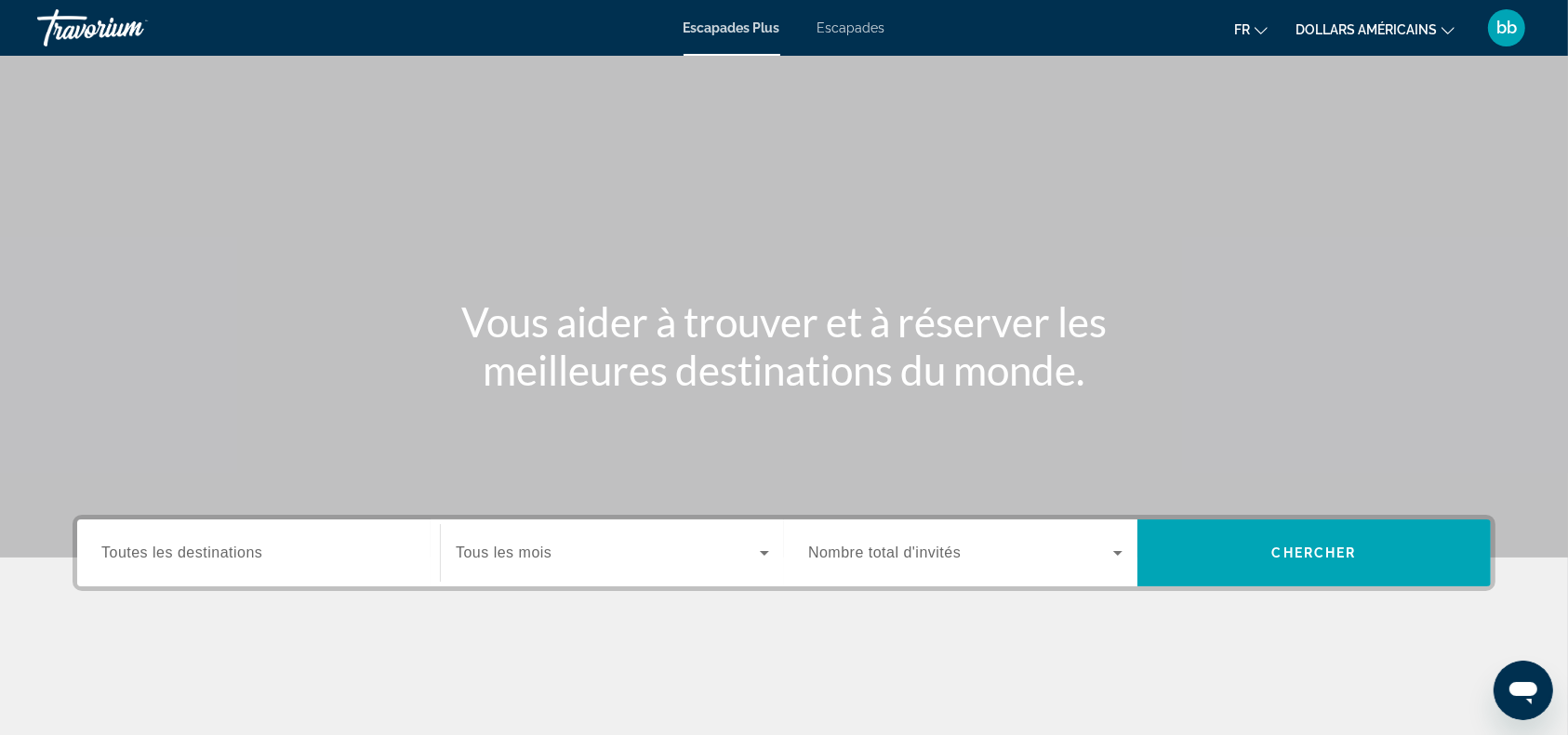
click at [864, 26] on font "Escapades" at bounding box center [850, 28] width 68 height 15
click at [249, 550] on span "Toutes les destinations" at bounding box center [181, 553] width 160 height 16
click at [249, 550] on input "Destination Toutes les destinations" at bounding box center [258, 554] width 314 height 23
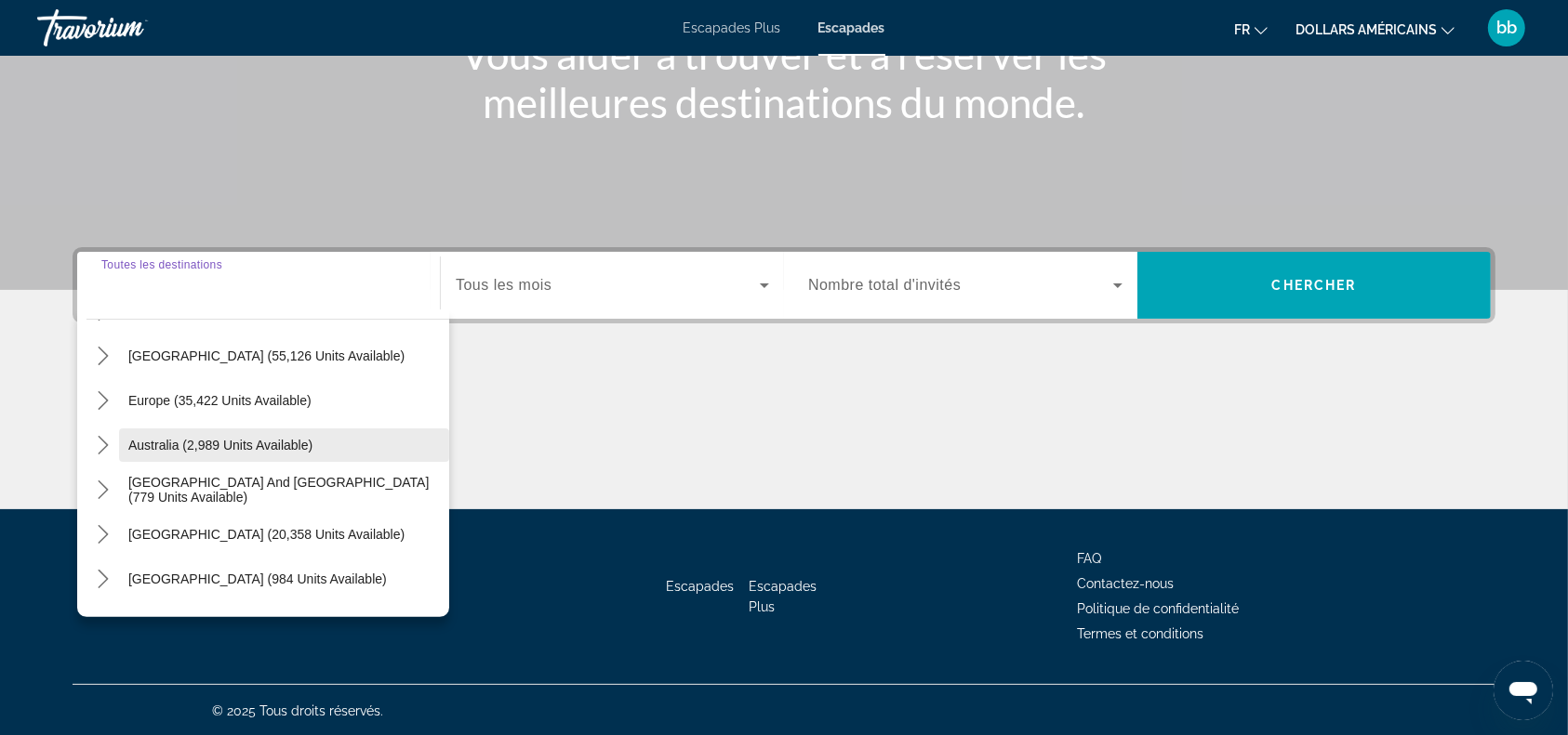
scroll to position [124, 0]
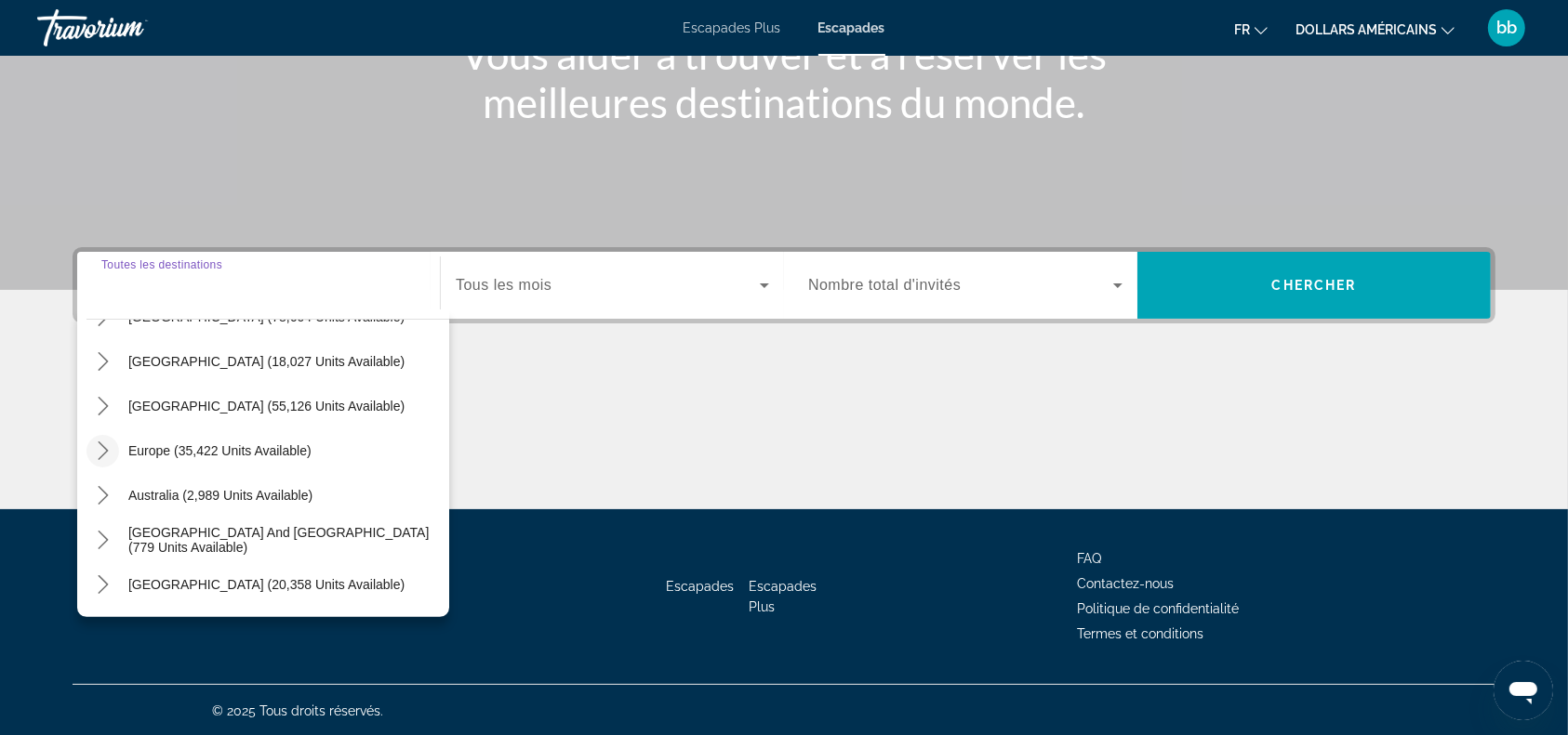
click at [98, 446] on icon "Toggle Europe (35,422 units available) submenu" at bounding box center [102, 451] width 19 height 19
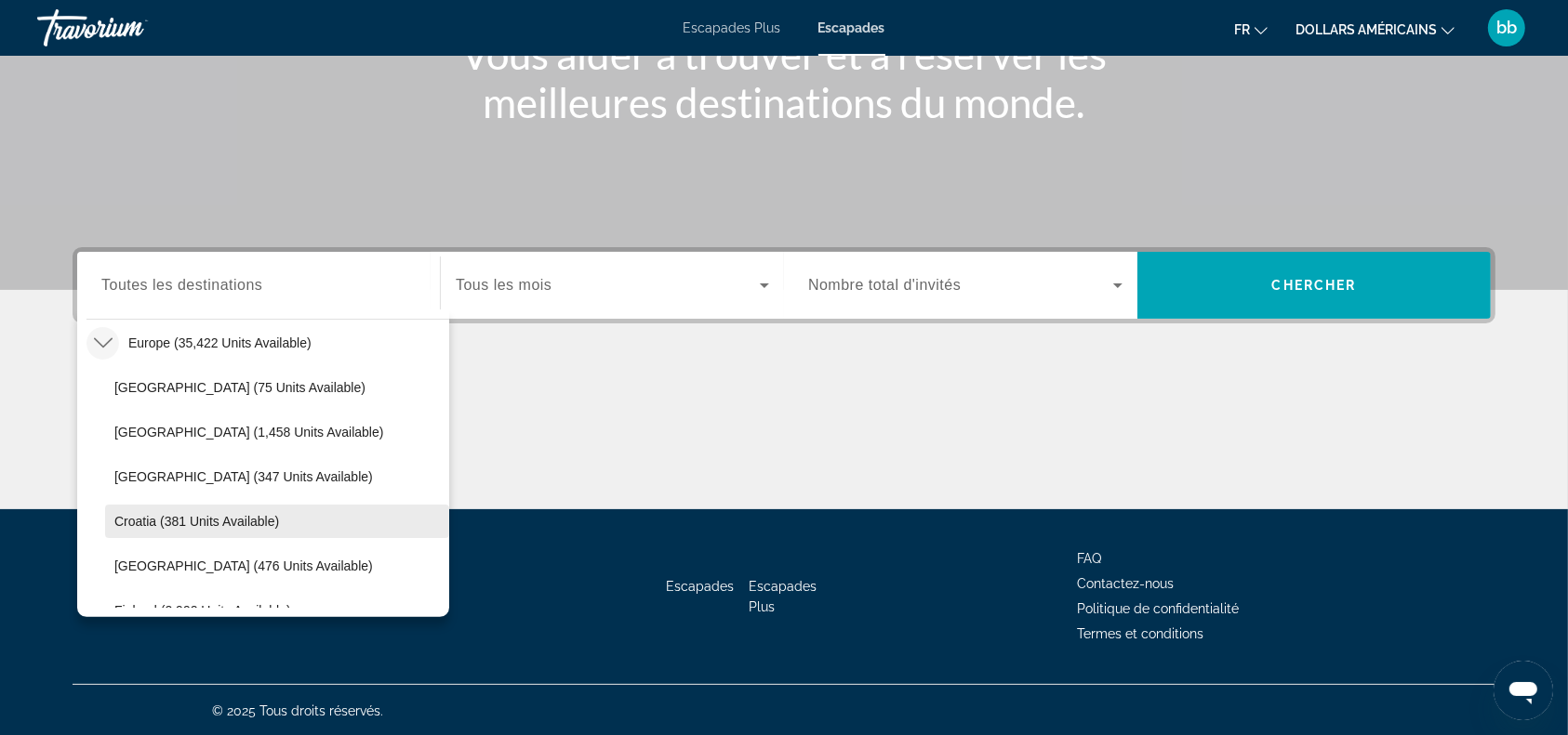
scroll to position [356, 0]
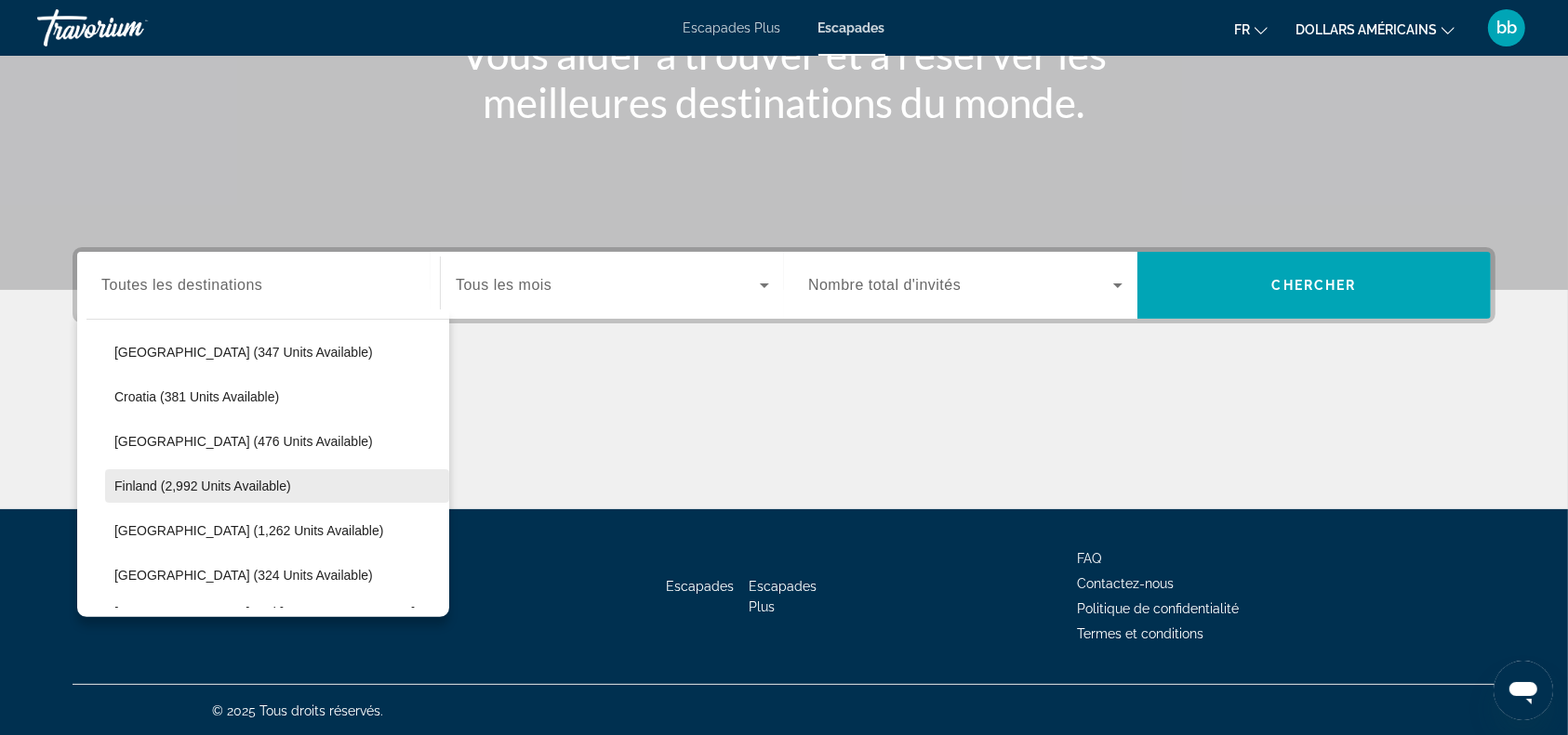
click at [194, 478] on span "Finland (2,992 units available)" at bounding box center [202, 485] width 176 height 15
type input "**********"
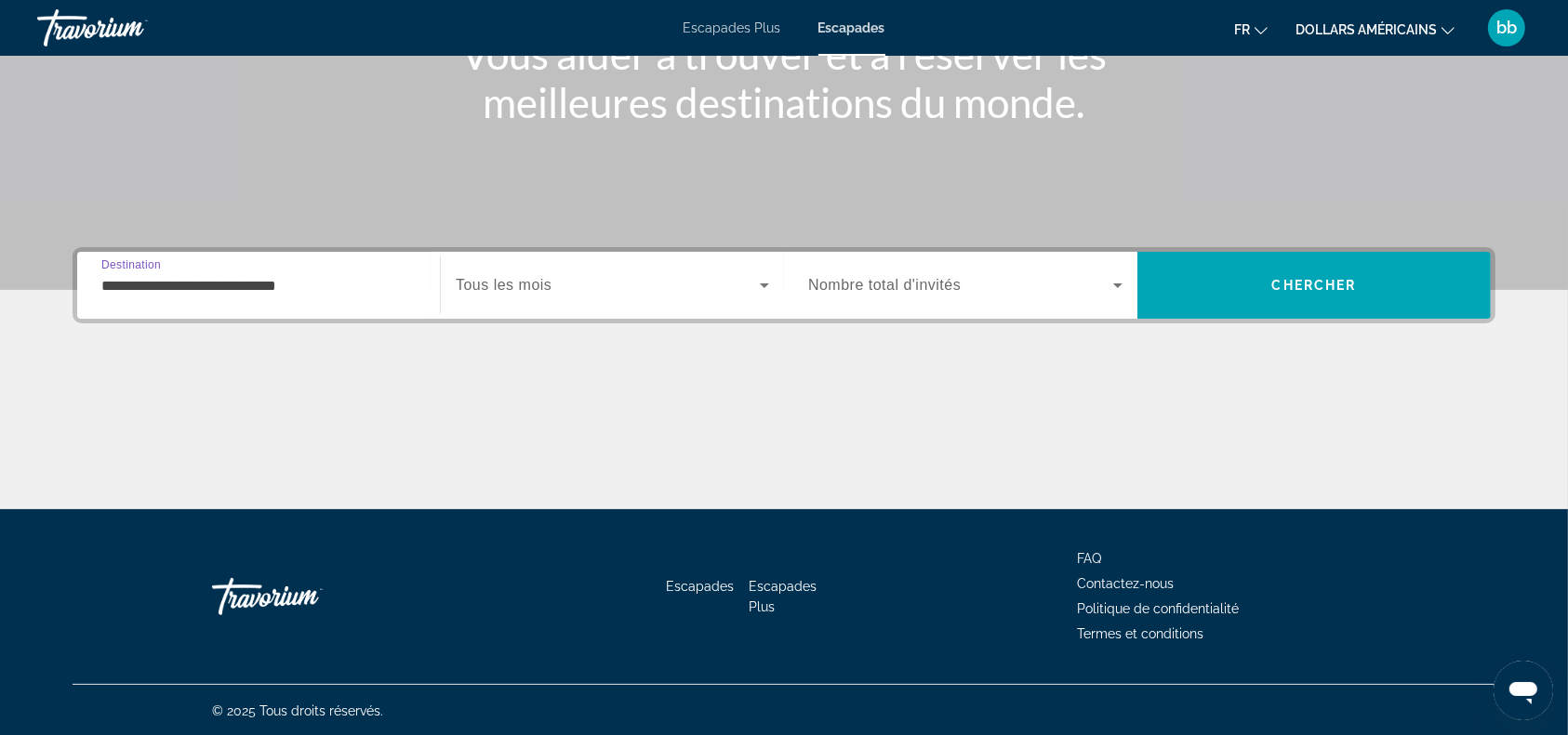
click at [733, 287] on span "Search widget" at bounding box center [607, 285] width 304 height 23
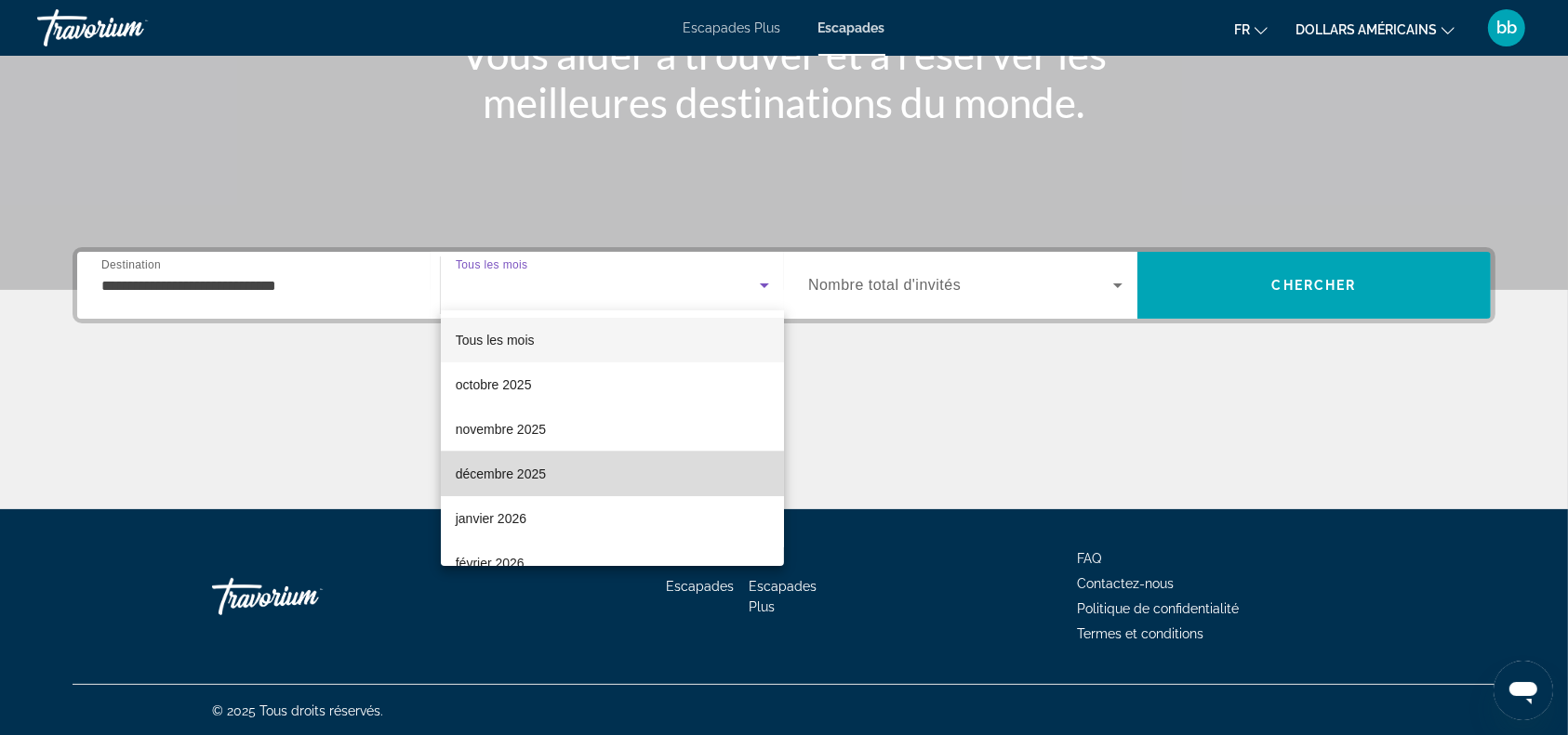
click at [622, 472] on mat-option "décembre 2025" at bounding box center [612, 473] width 344 height 44
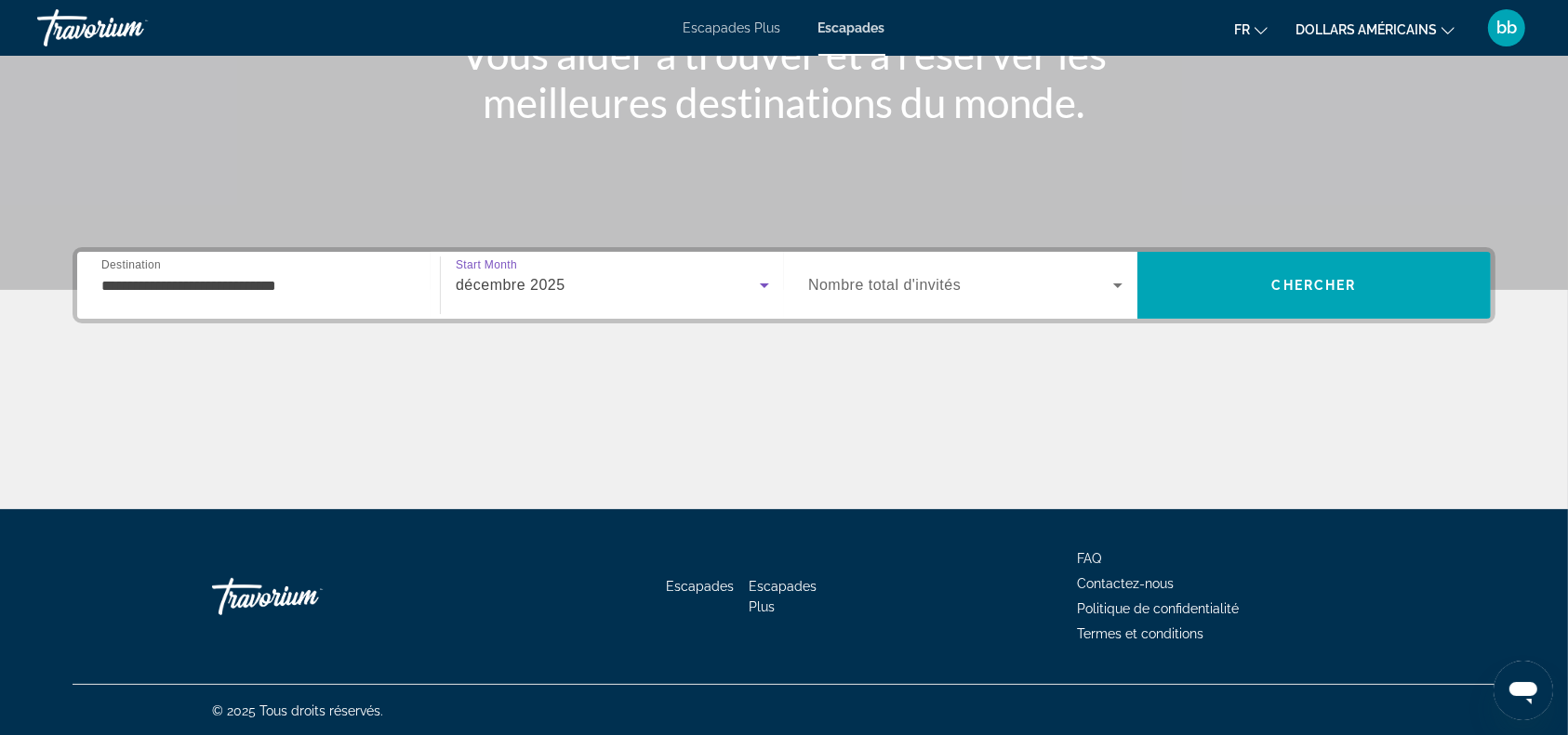
click at [862, 287] on span "Nombre total d'invités" at bounding box center [884, 285] width 153 height 16
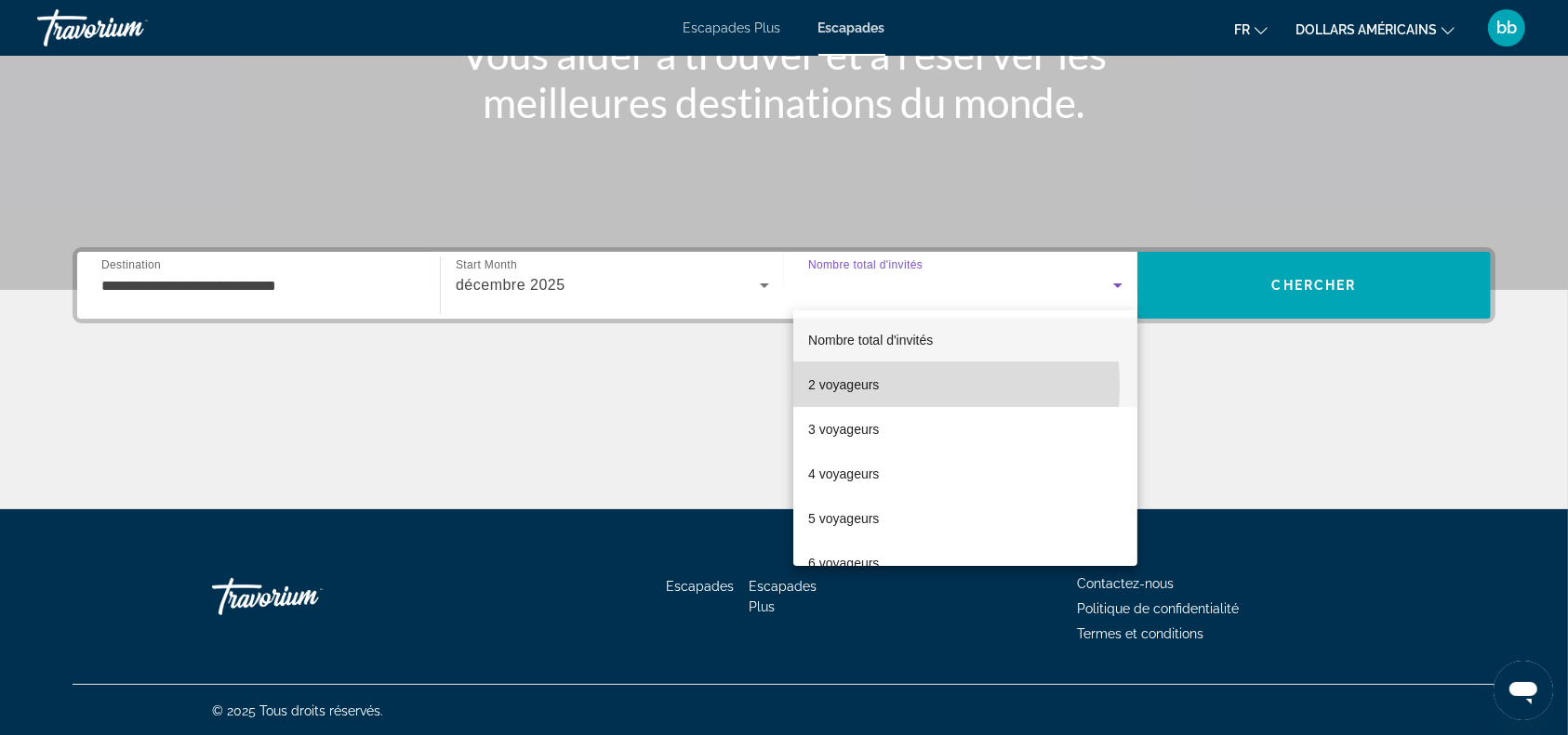
click at [854, 386] on font "2 voyageurs" at bounding box center [844, 385] width 71 height 15
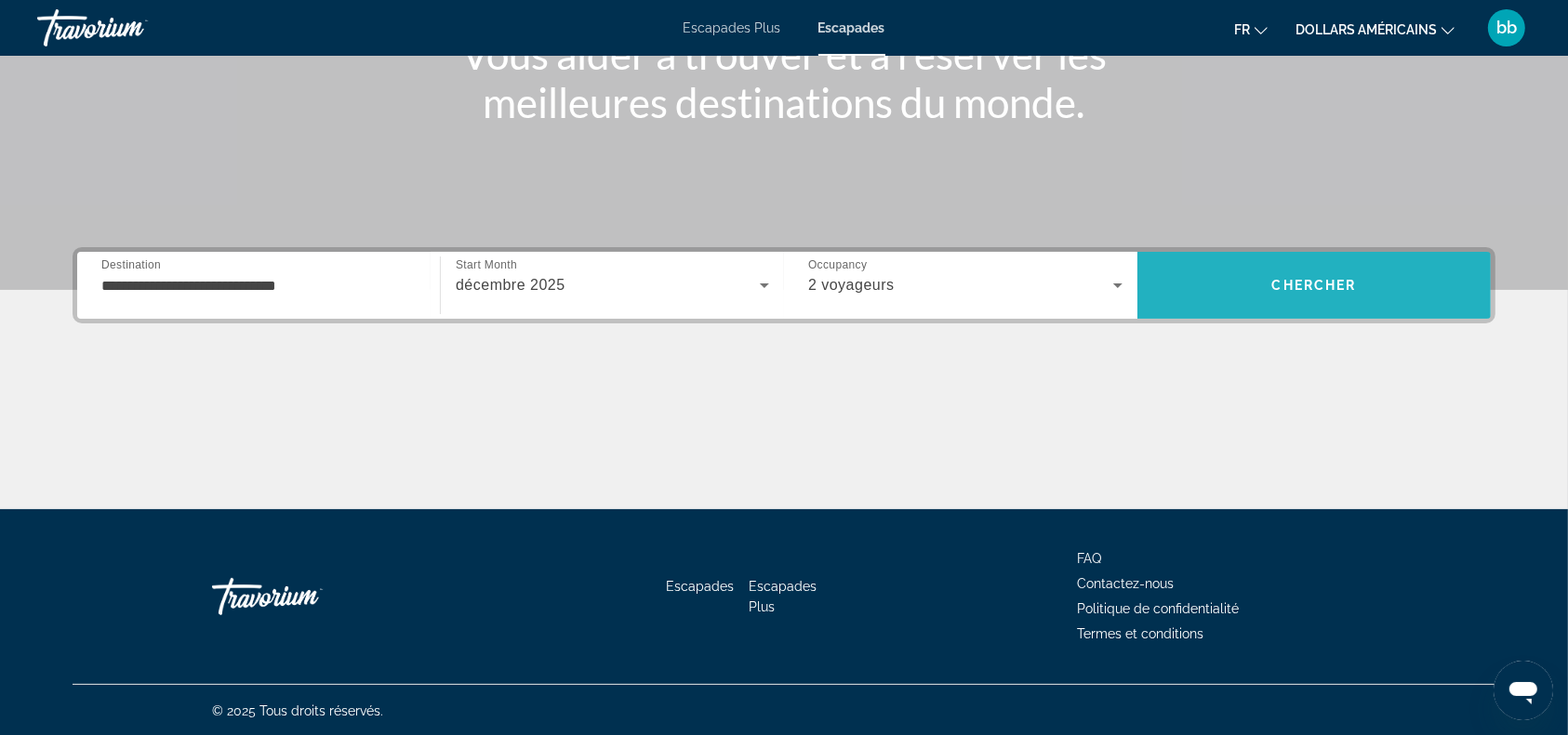
click at [1298, 278] on span "Chercher" at bounding box center [1314, 284] width 85 height 15
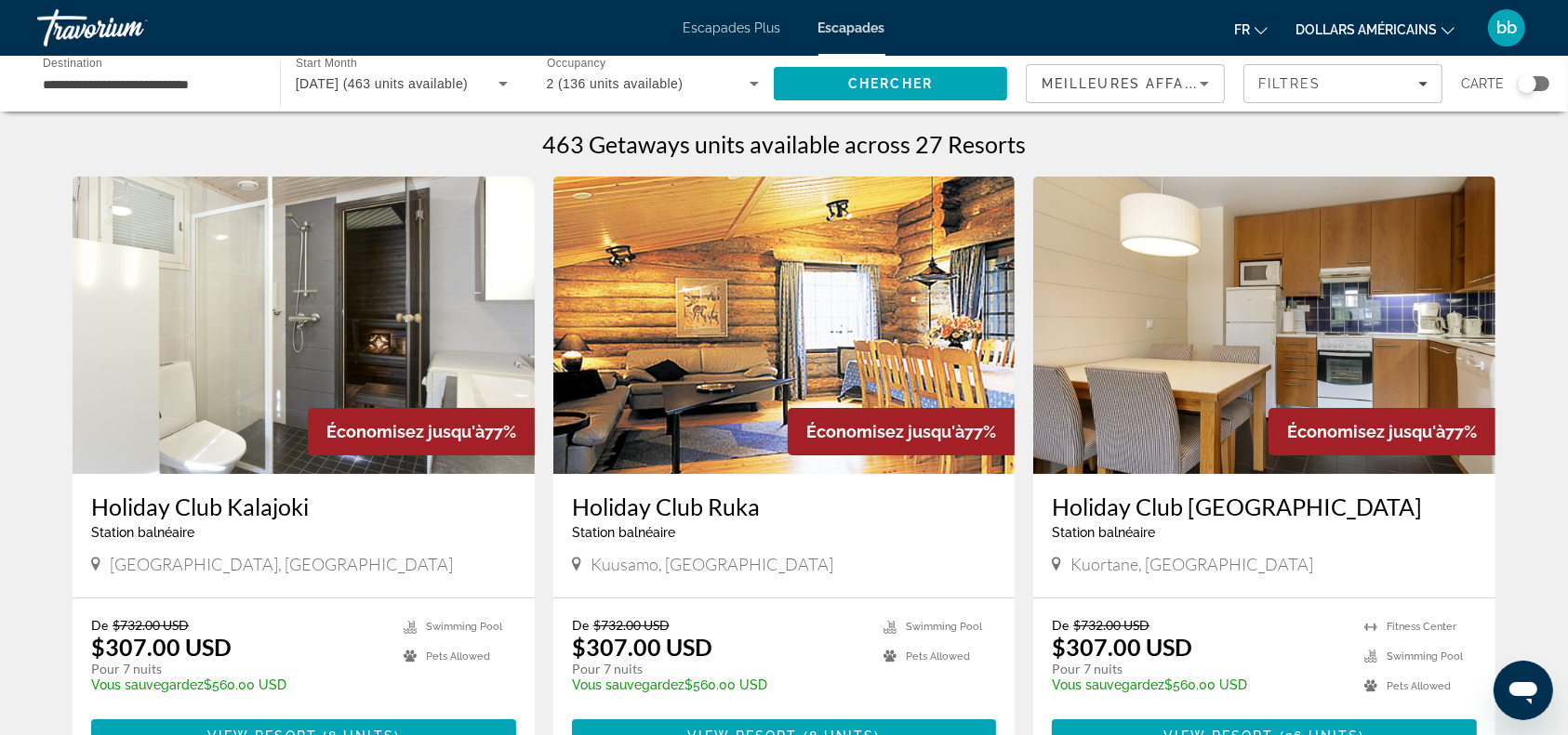
click at [1420, 26] on font "dollars américains" at bounding box center [1366, 30] width 142 height 15
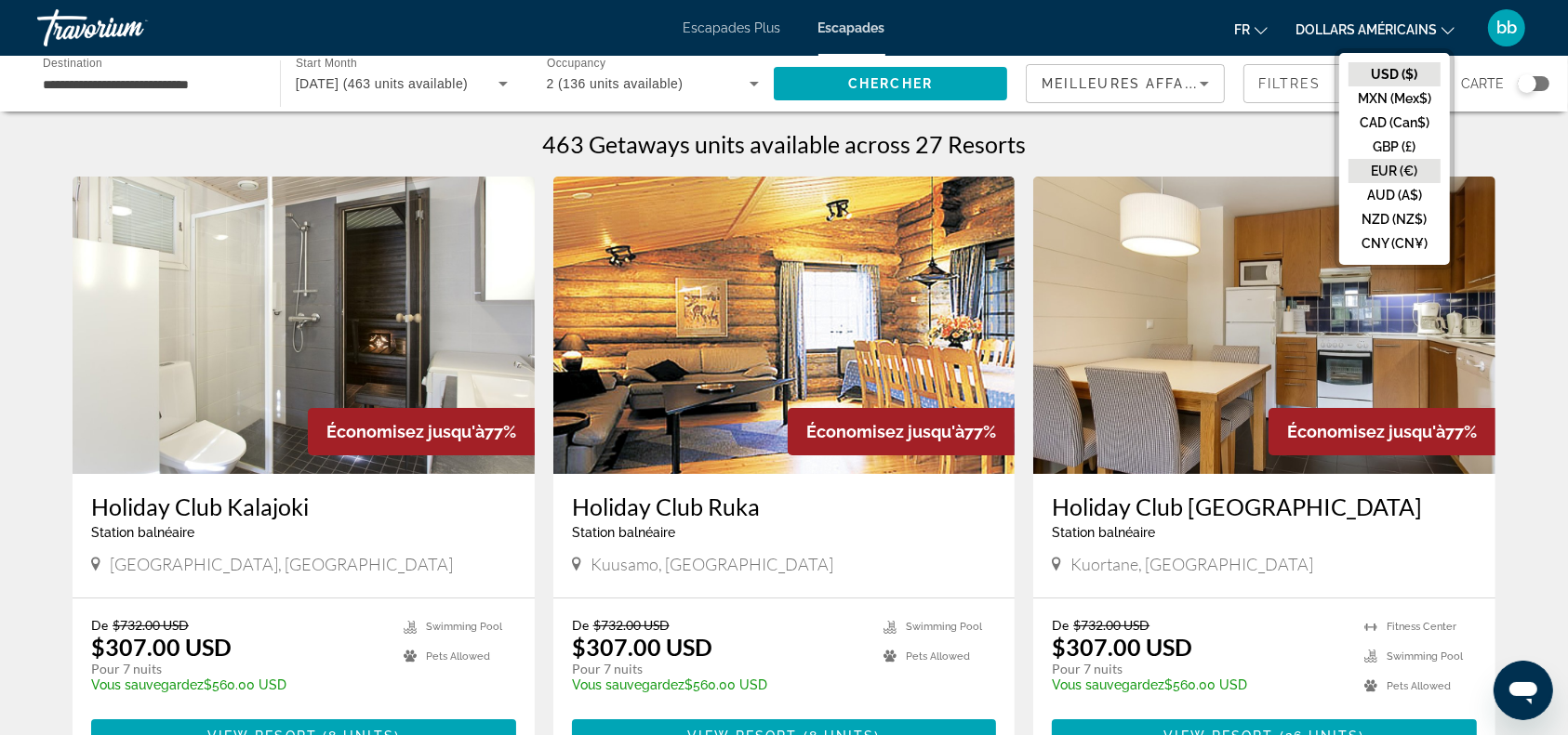
click at [1415, 166] on button "EUR (€)" at bounding box center [1395, 171] width 93 height 25
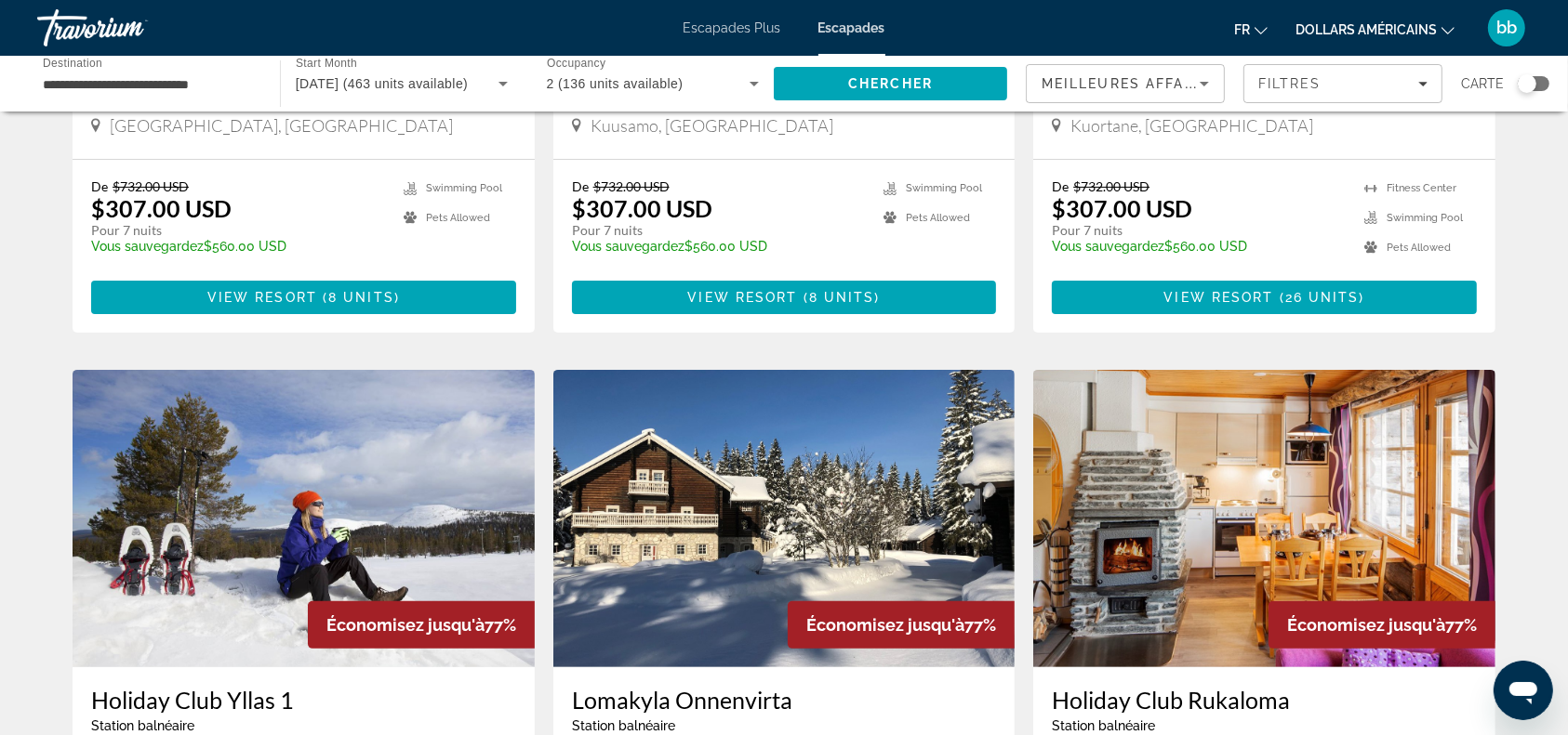
scroll to position [496, 0]
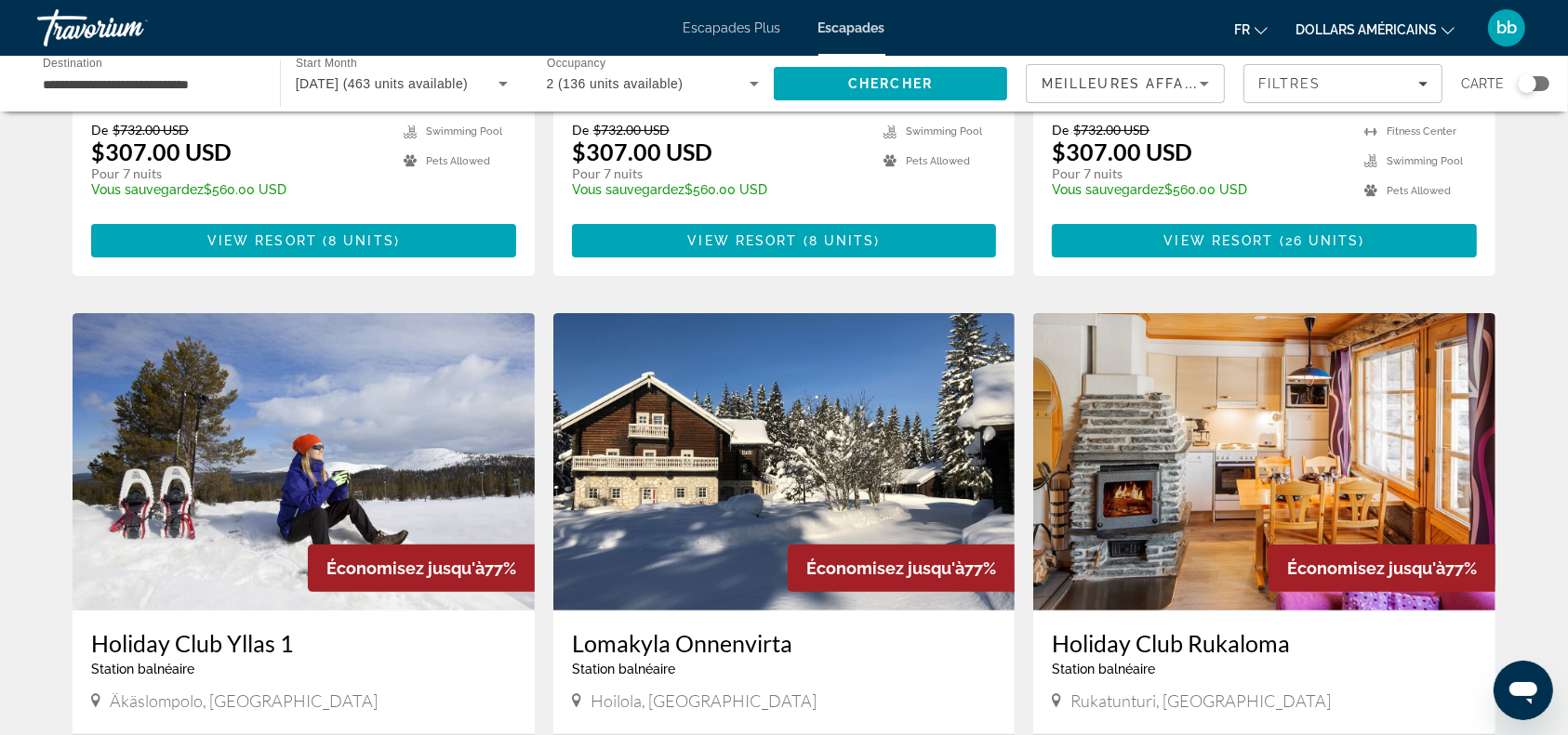
click at [332, 441] on img "Contenu principal" at bounding box center [303, 461] width 462 height 297
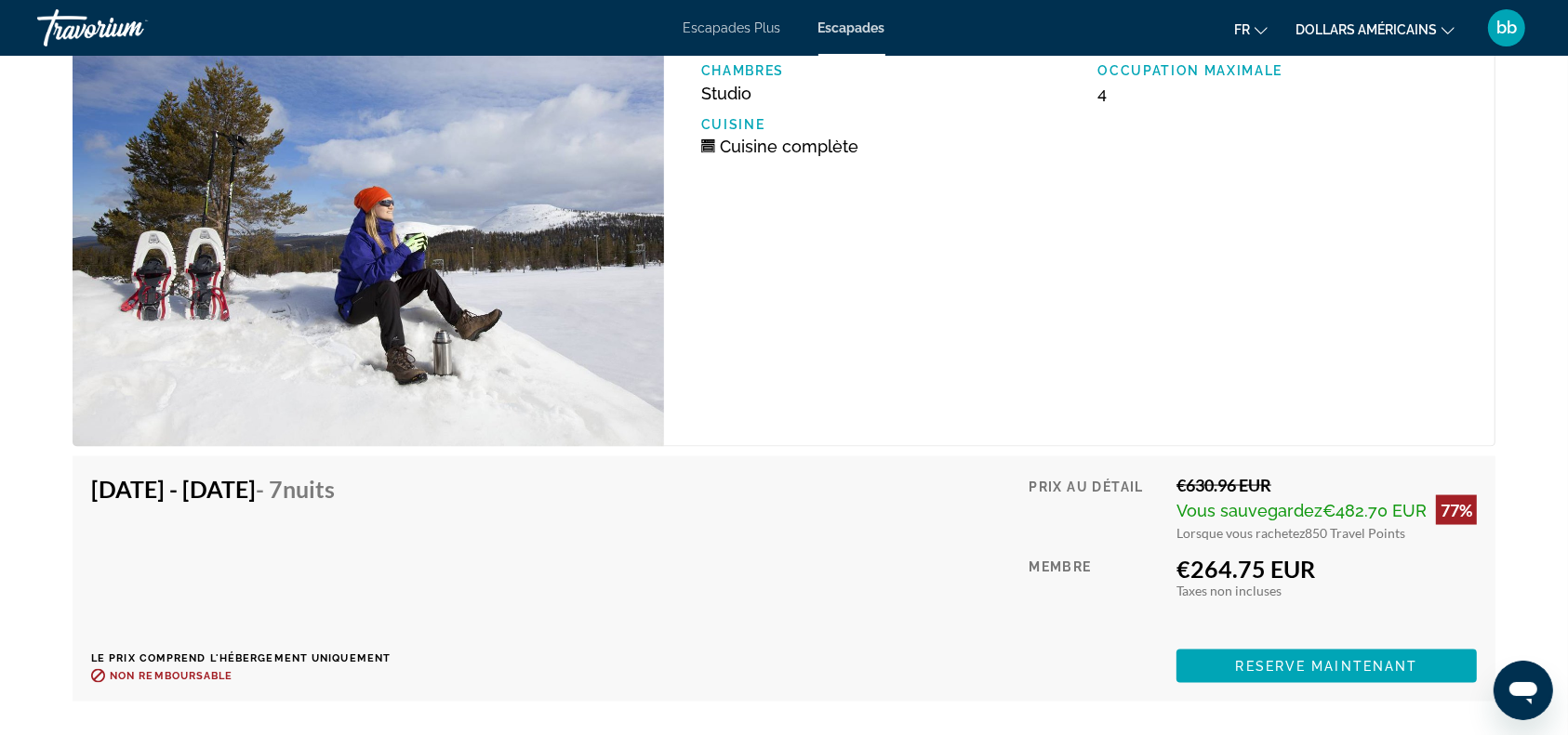
scroll to position [2729, 0]
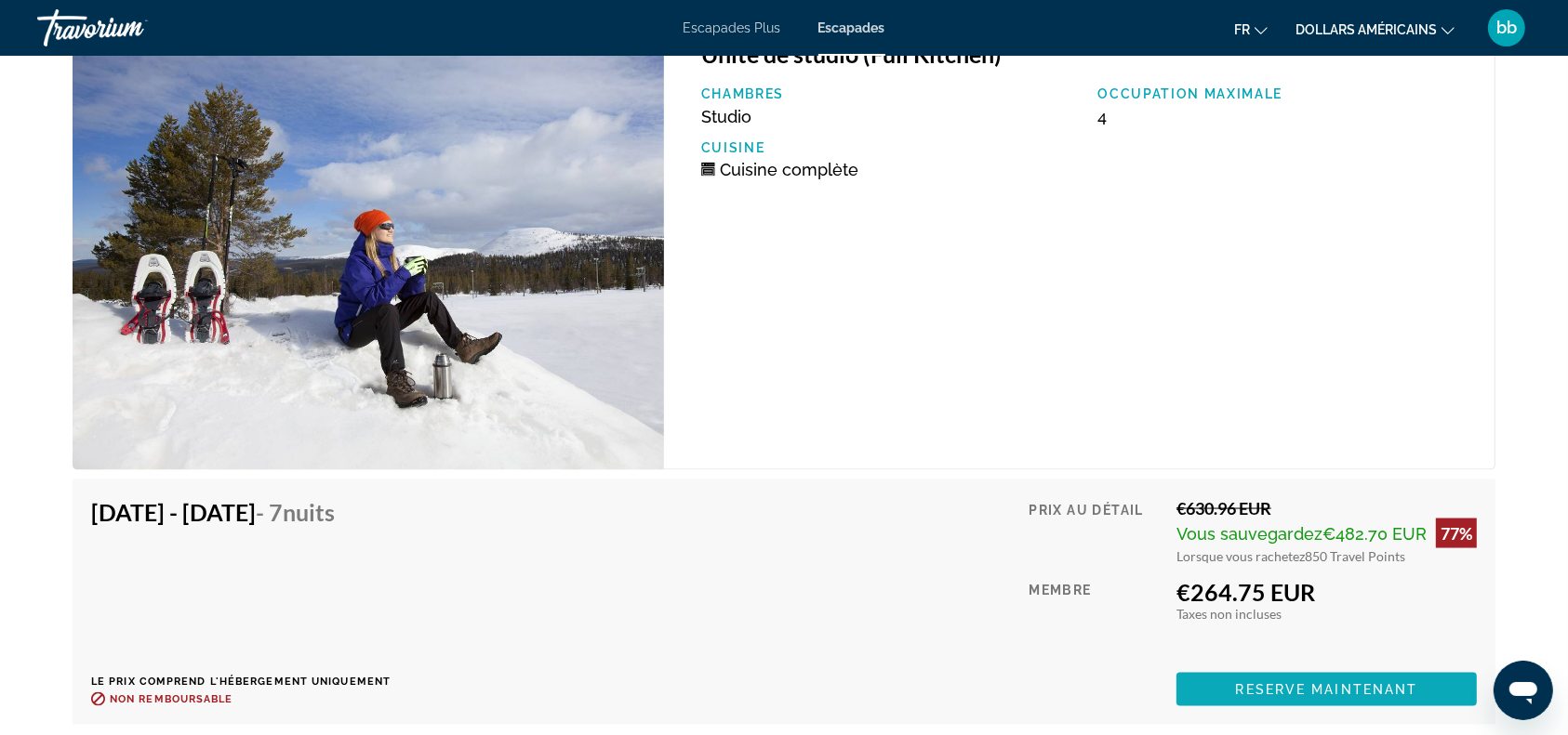
click at [1319, 682] on span "Reserve maintenant" at bounding box center [1326, 689] width 182 height 15
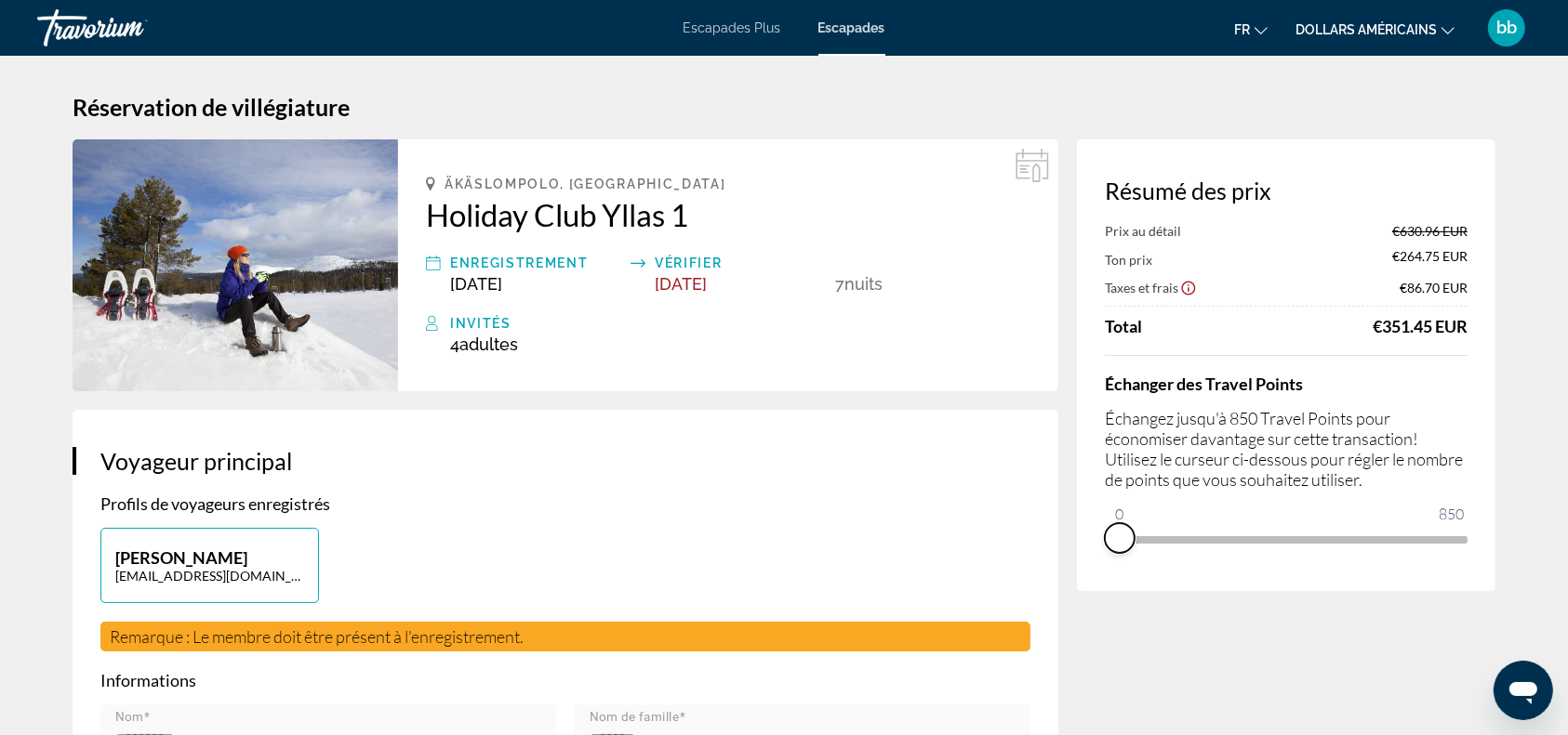
drag, startPoint x: 1454, startPoint y: 560, endPoint x: 1087, endPoint y: 531, distance: 368.1
click at [1087, 531] on div "Résumé des prix Prix au détail €630.96 EUR Ton prix €264.75 EUR Taxes et frais …" at bounding box center [1286, 365] width 418 height 452
drag, startPoint x: 1121, startPoint y: 508, endPoint x: 1296, endPoint y: 542, distance: 178.3
click at [1296, 542] on span "ngx-slider" at bounding box center [1295, 538] width 30 height 30
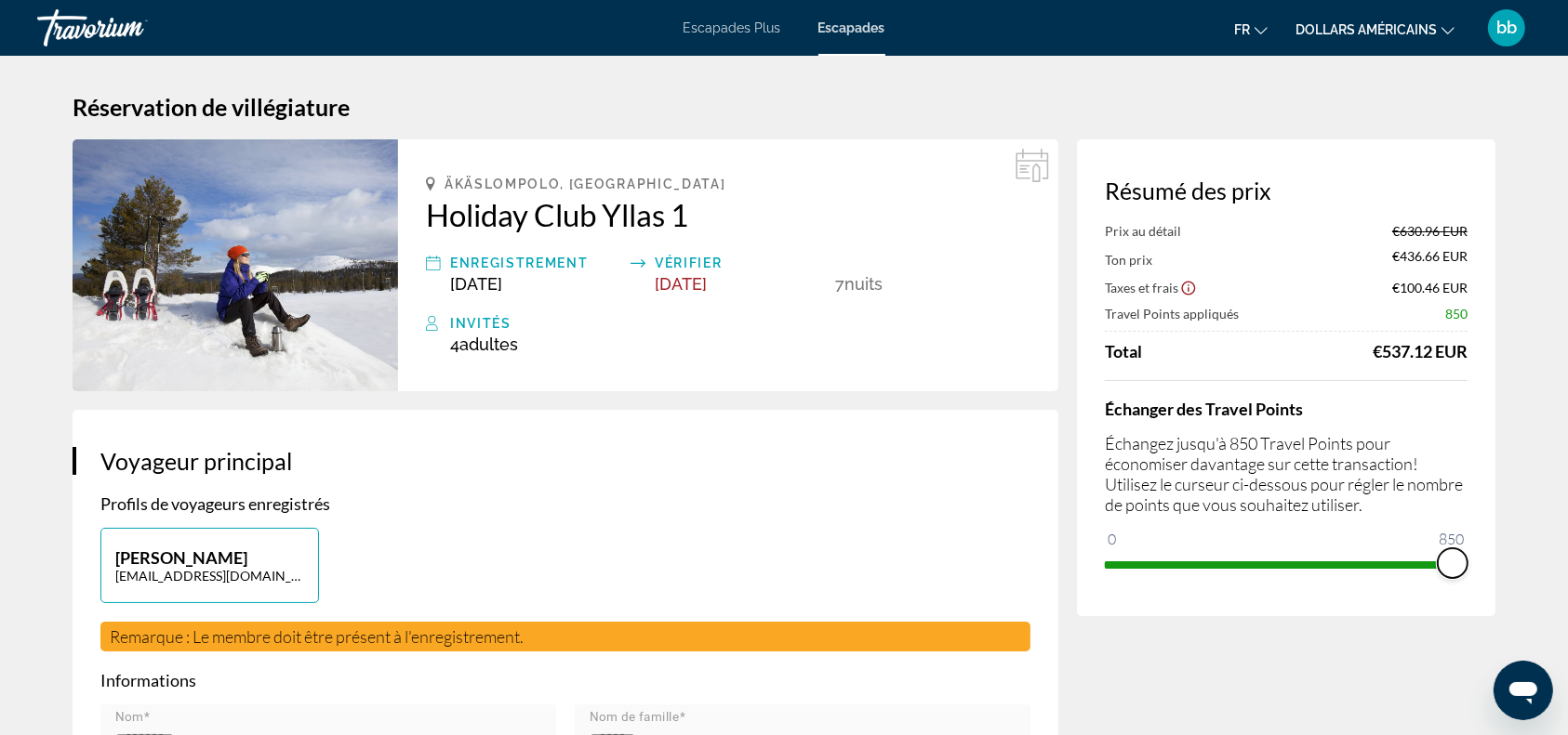
drag, startPoint x: 1294, startPoint y: 559, endPoint x: 1496, endPoint y: 562, distance: 202.0
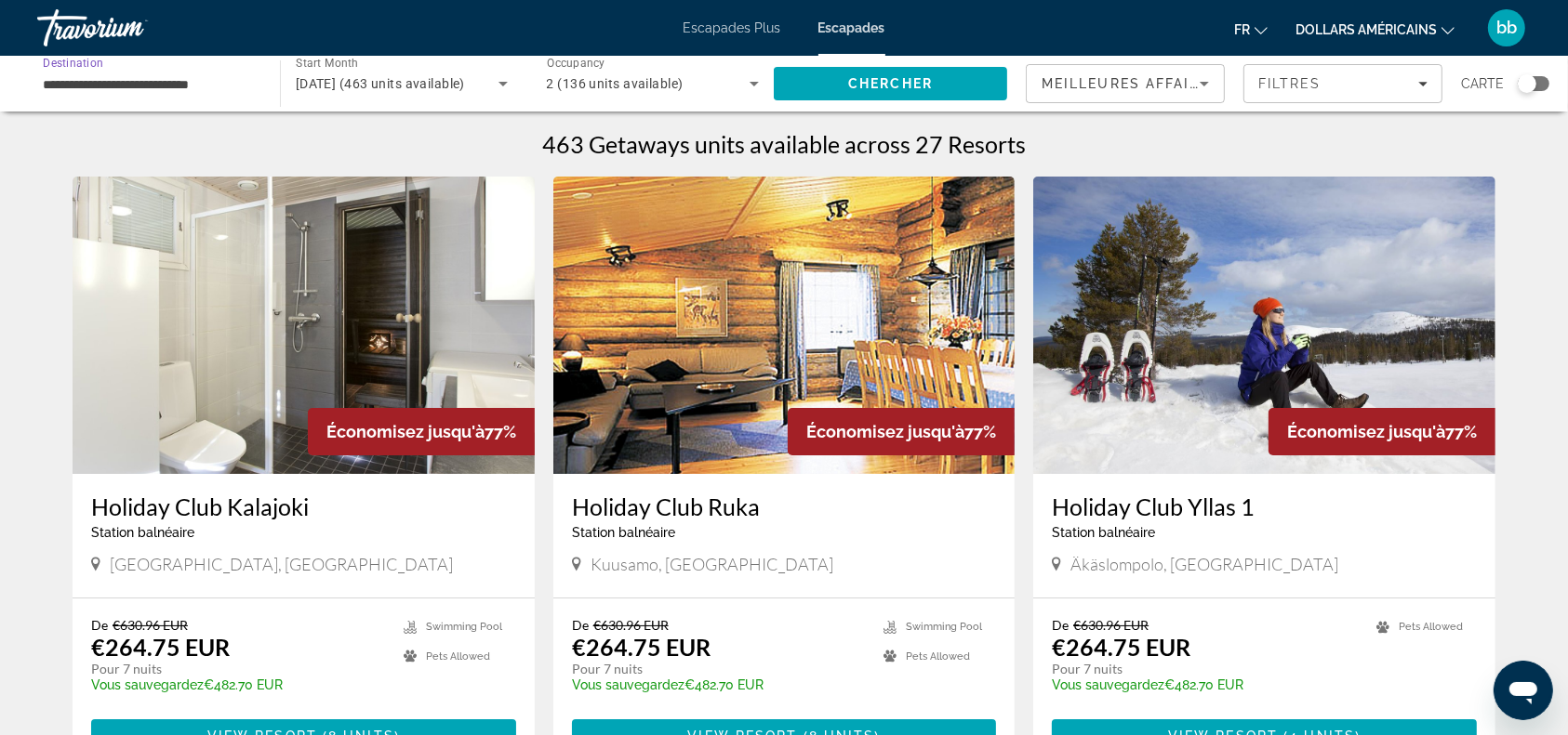
click at [181, 82] on input "**********" at bounding box center [149, 85] width 213 height 23
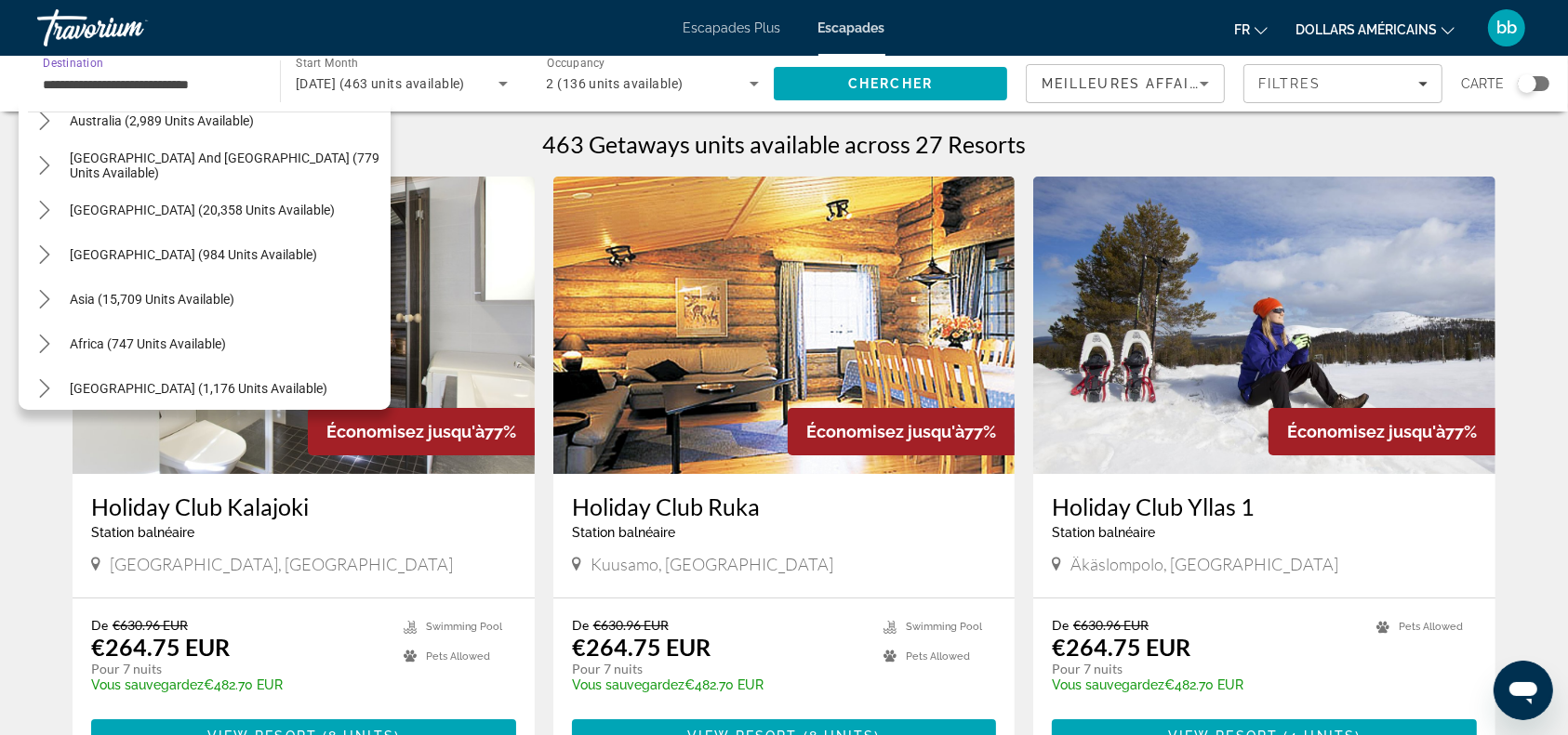
scroll to position [1369, 0]
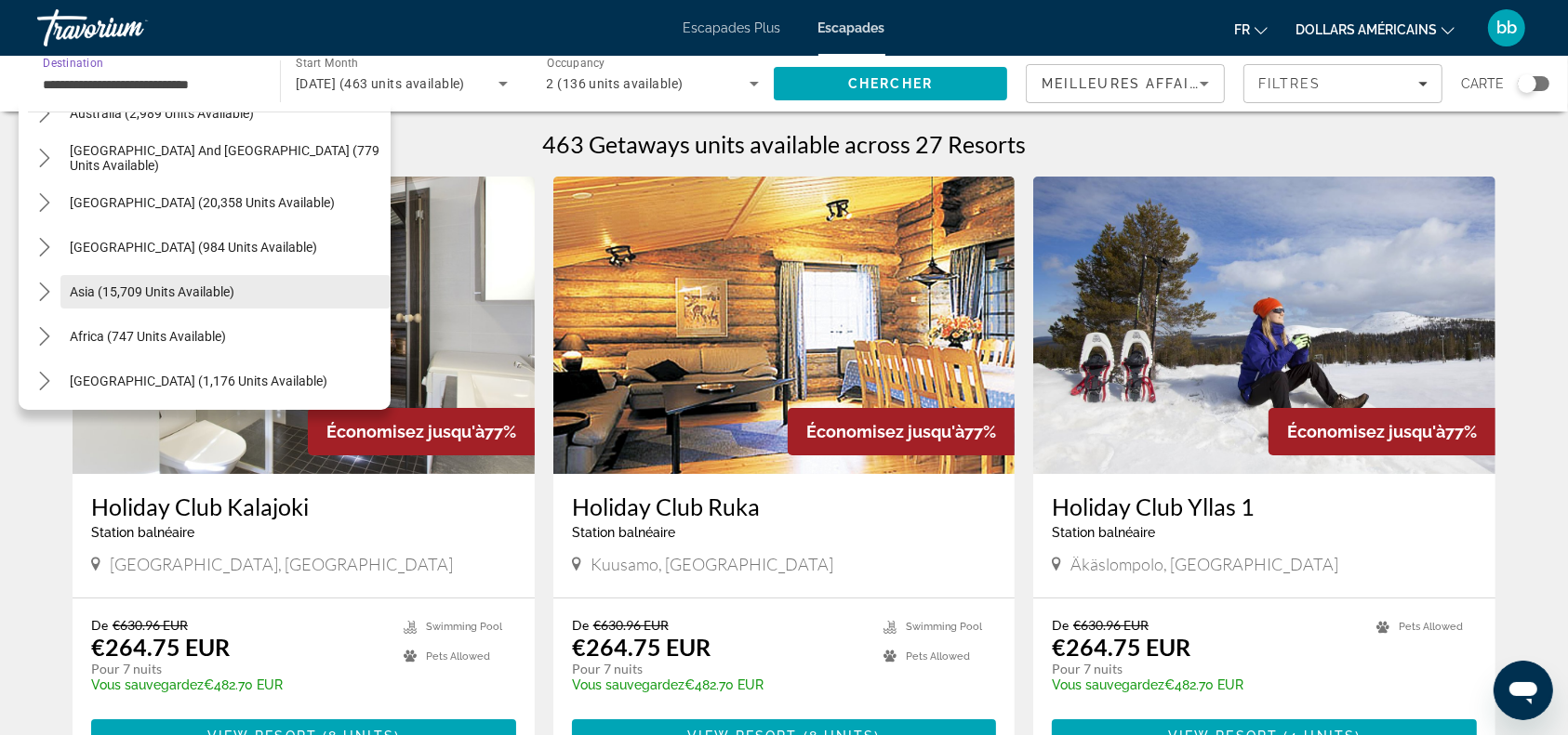
click at [82, 289] on span "Asia (15,709 units available)" at bounding box center [152, 291] width 164 height 15
type input "**********"
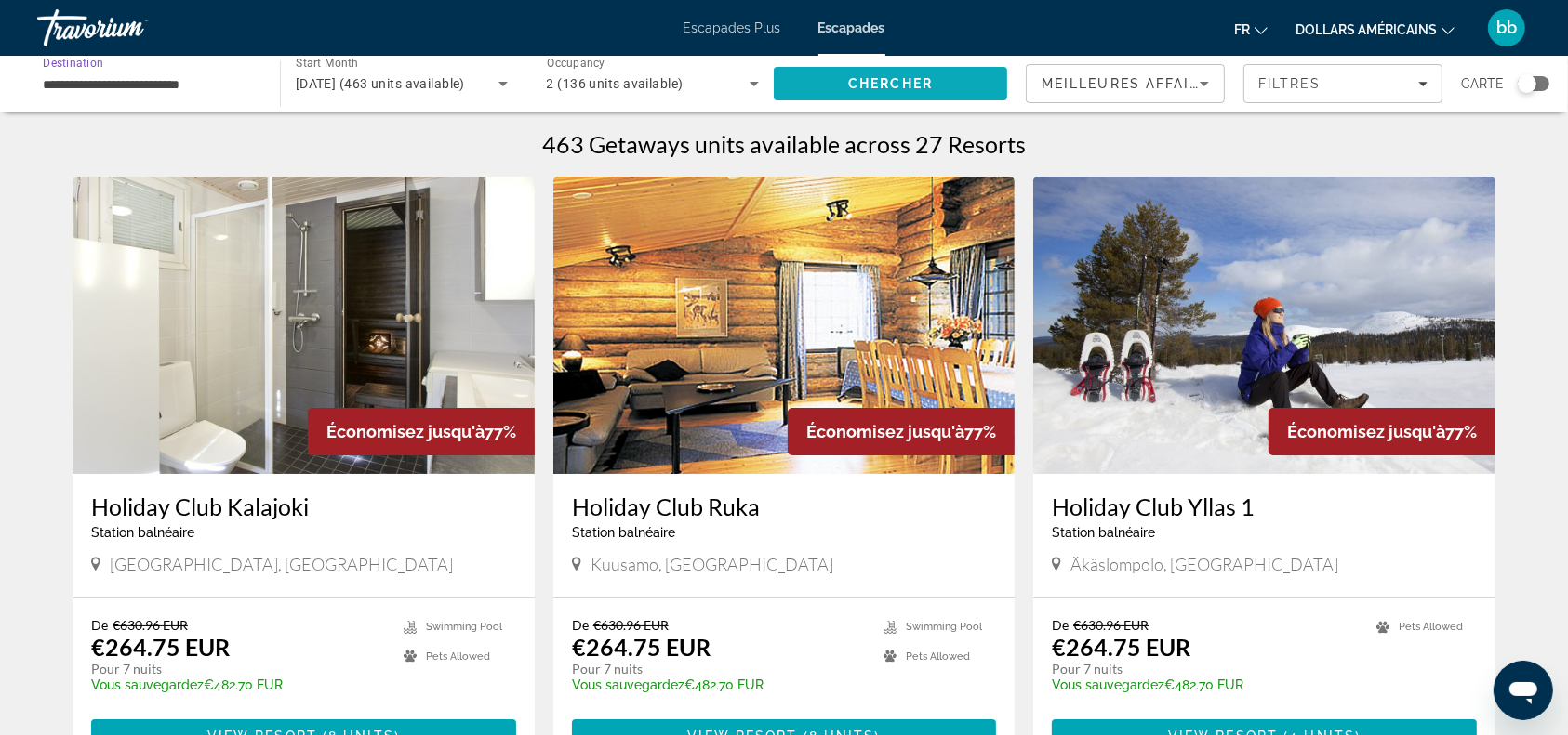
click at [909, 71] on span "Search" at bounding box center [890, 83] width 233 height 44
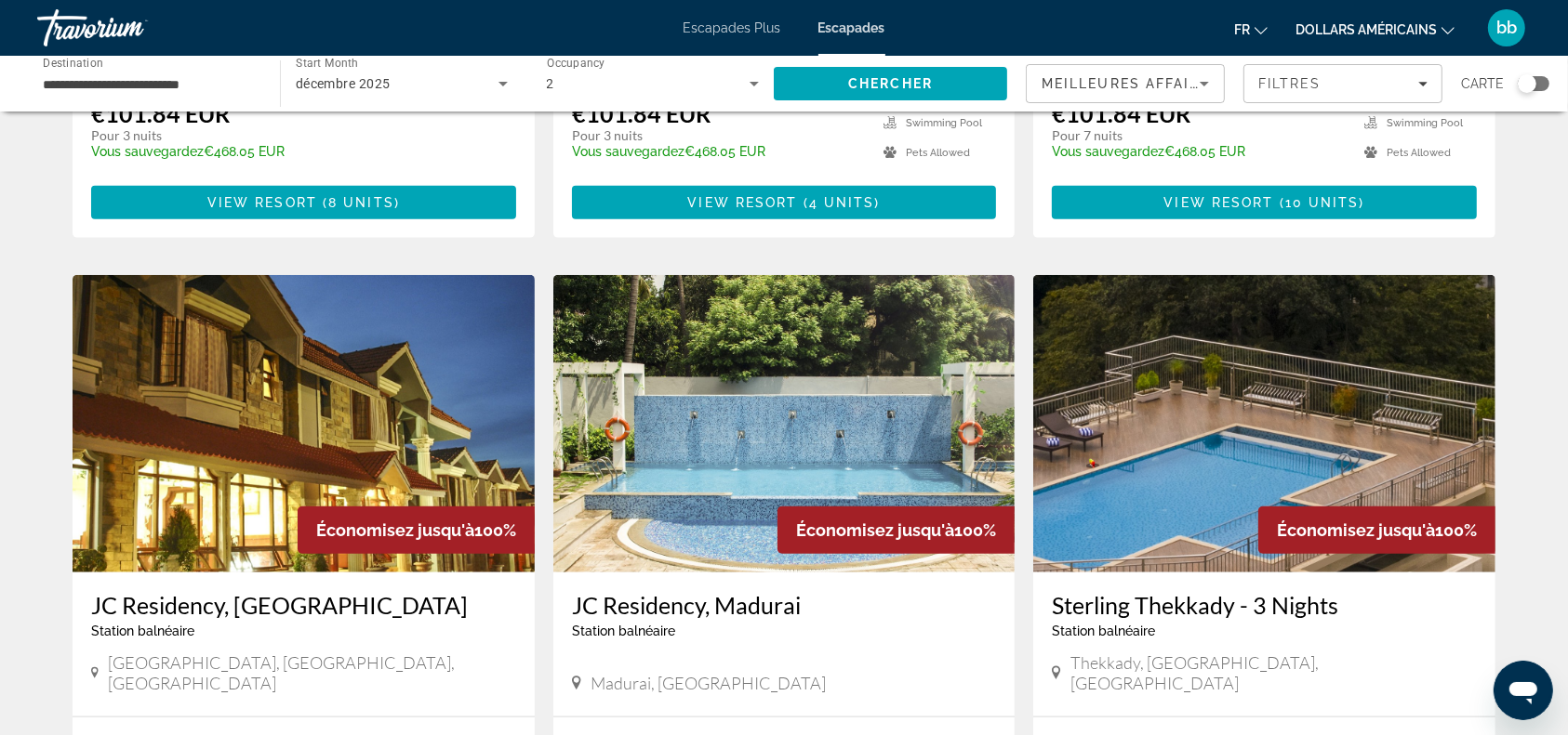
scroll to position [1983, 0]
